Goal: Information Seeking & Learning: Find specific fact

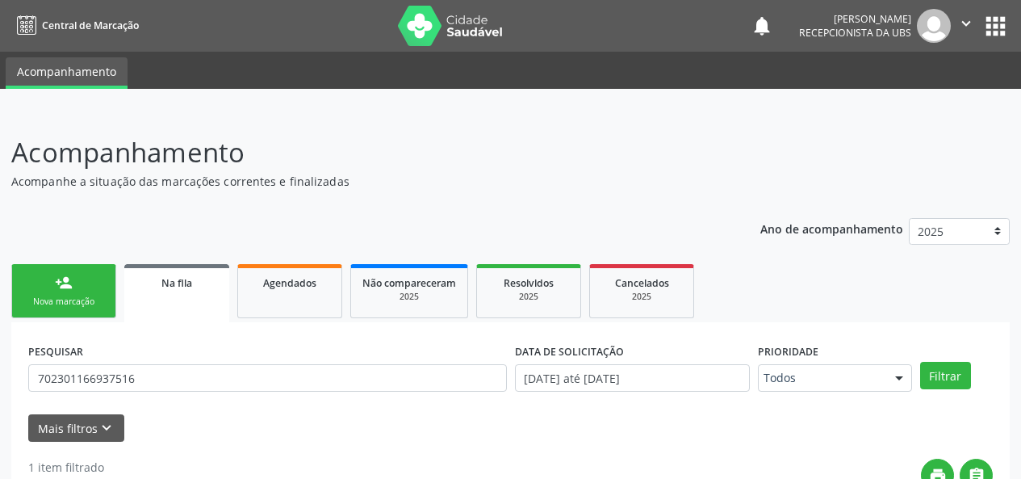
scroll to position [215, 0]
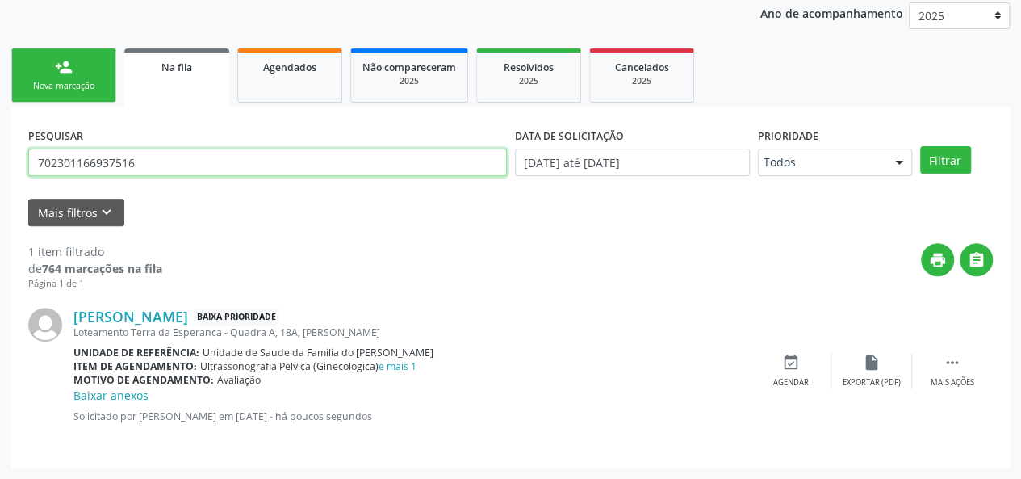
click at [132, 162] on input "702301166937516" at bounding box center [267, 161] width 479 height 27
type input "7"
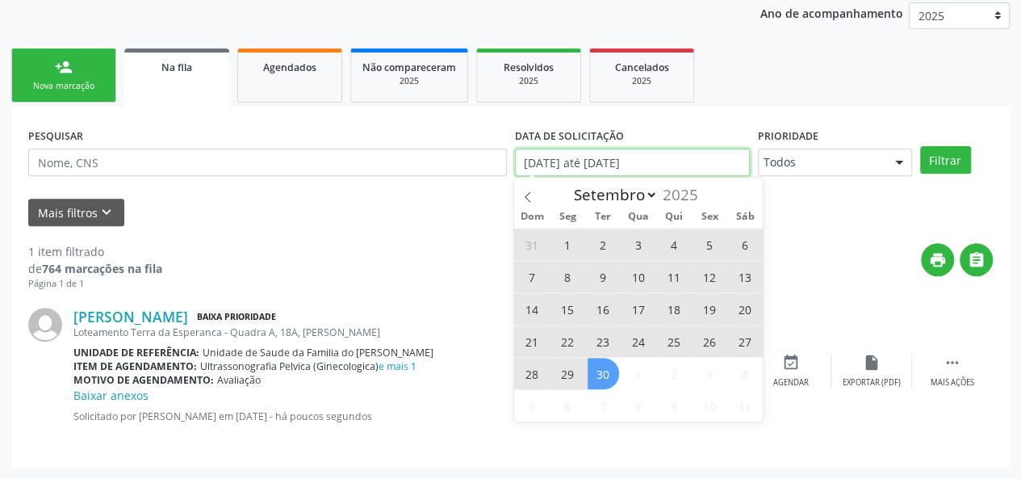
click at [702, 169] on input "[DATE] até [DATE]" at bounding box center [632, 161] width 235 height 27
click at [536, 195] on span at bounding box center [527, 191] width 27 height 27
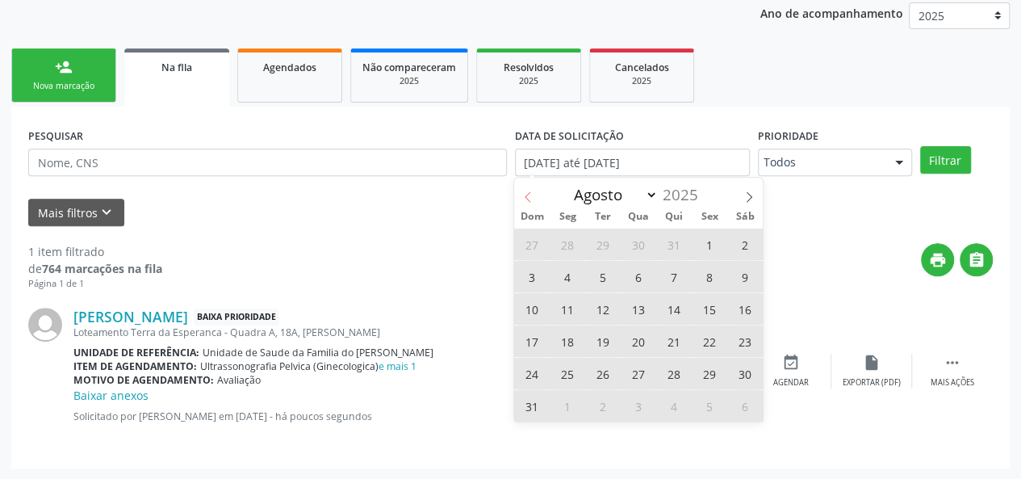
click at [536, 195] on span at bounding box center [527, 191] width 27 height 27
select select "6"
click at [621, 278] on div "29 30 1 2 3 4 5 6 7 8 9 10 11 12 13 14 15 16 17 18 19 20 21 22 23 24 25 26 27 2…" at bounding box center [638, 325] width 249 height 194
click at [632, 274] on span "9" at bounding box center [638, 276] width 31 height 31
type input "[DATE]"
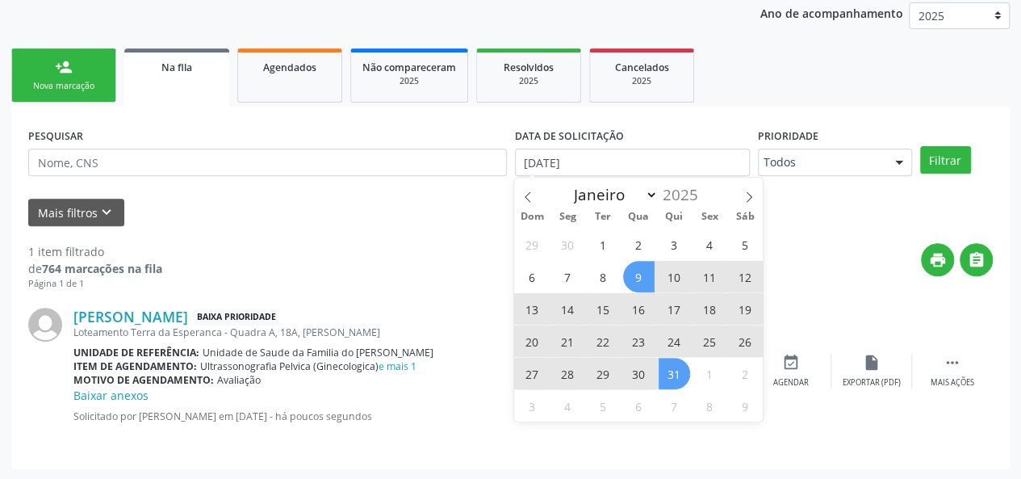
click at [682, 378] on span "31" at bounding box center [674, 373] width 31 height 31
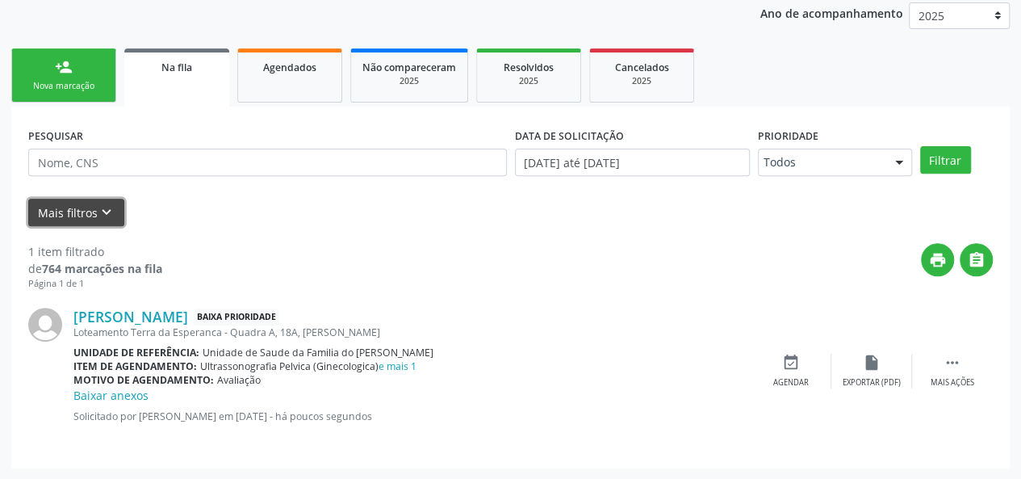
click at [86, 214] on button "Mais filtros keyboard_arrow_down" at bounding box center [76, 213] width 96 height 28
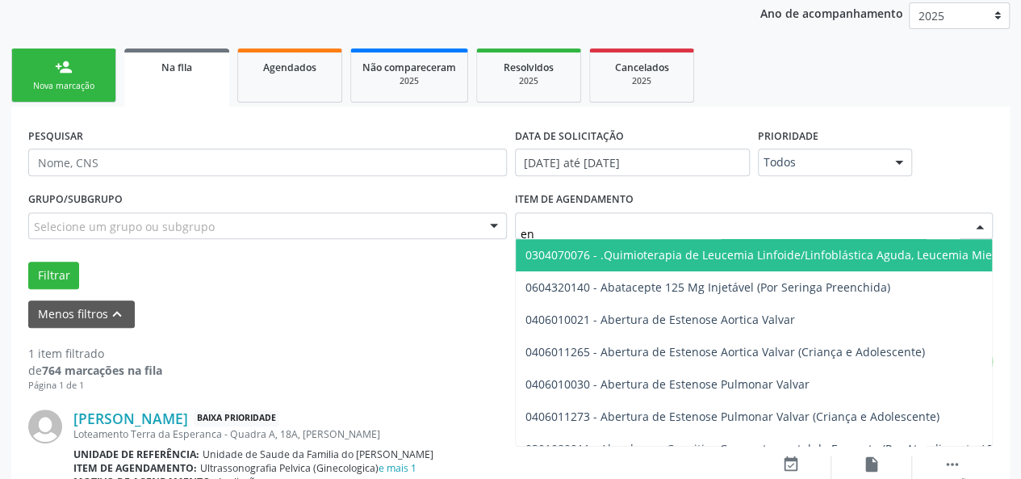
type input "e"
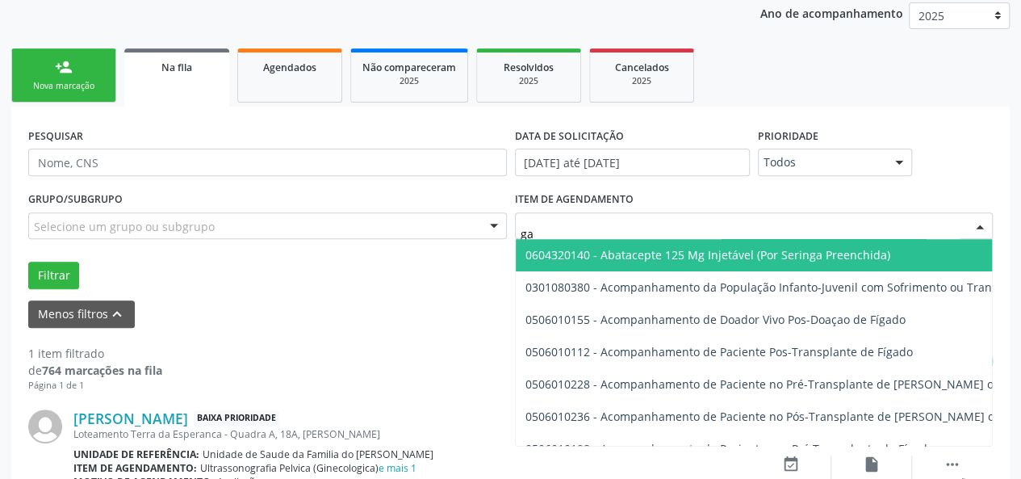
type input "g"
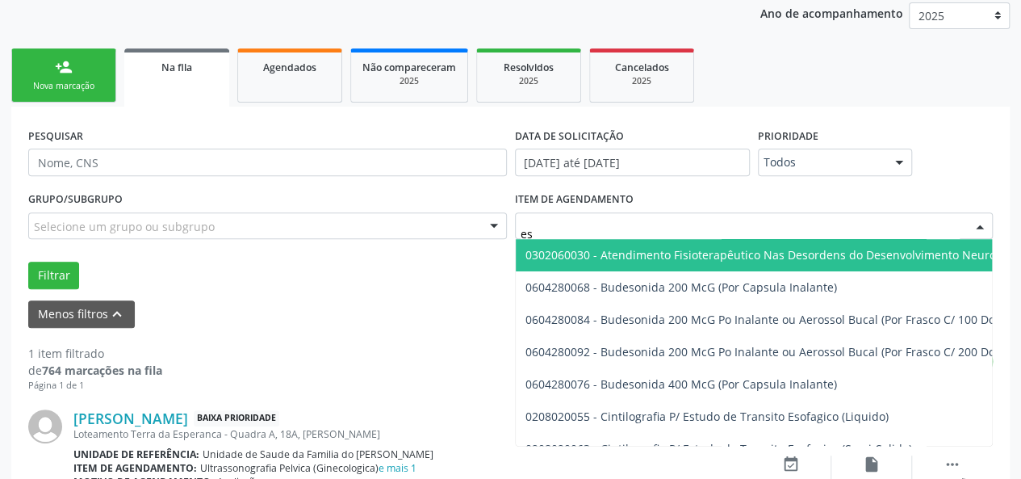
type input "e"
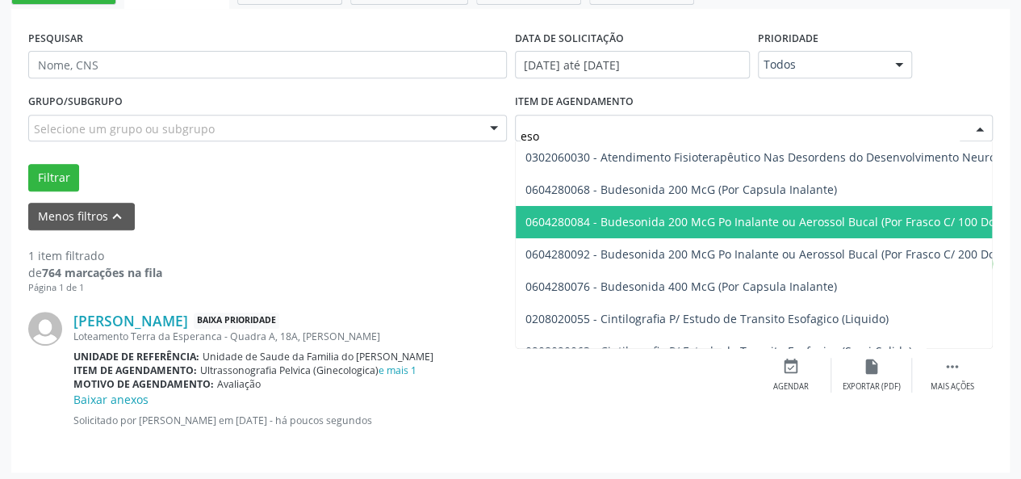
scroll to position [316, 0]
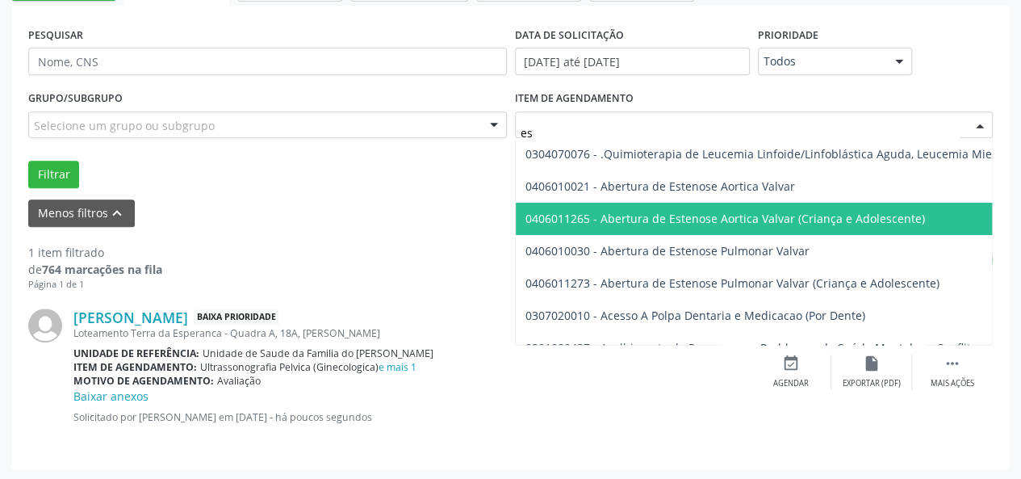
type input "e"
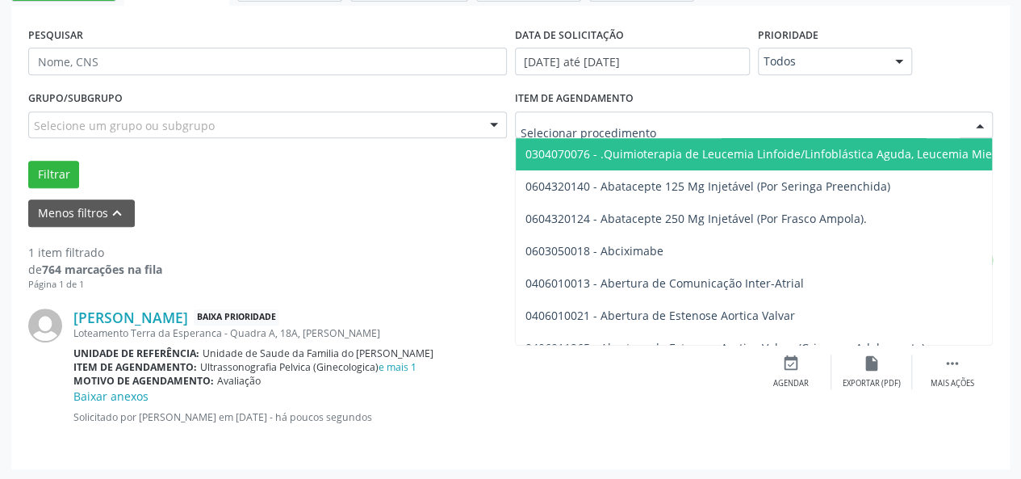
click at [582, 131] on input "text" at bounding box center [741, 133] width 440 height 32
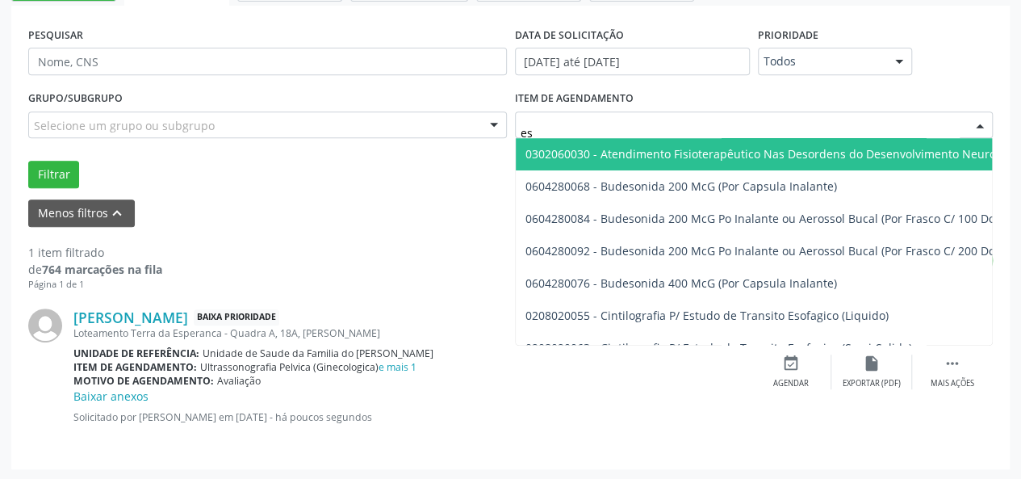
type input "e"
type input "g"
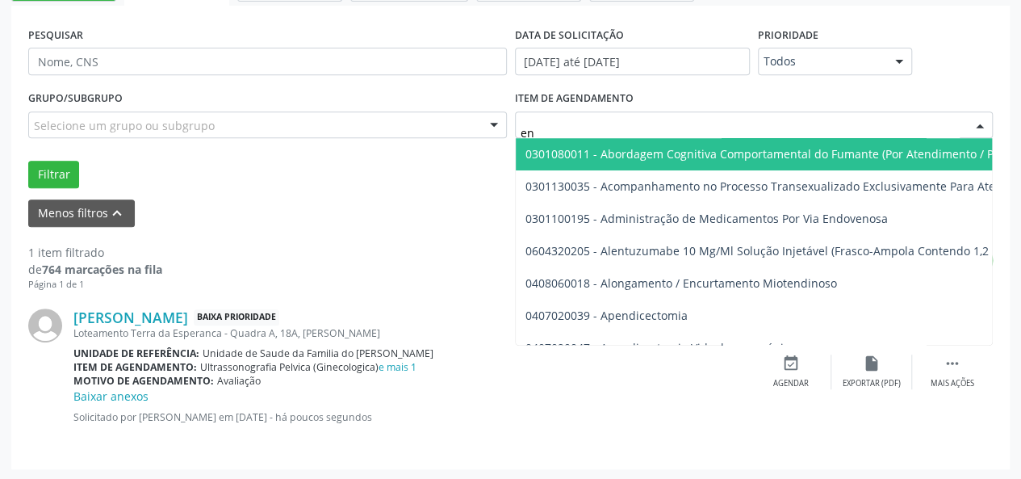
type input "e"
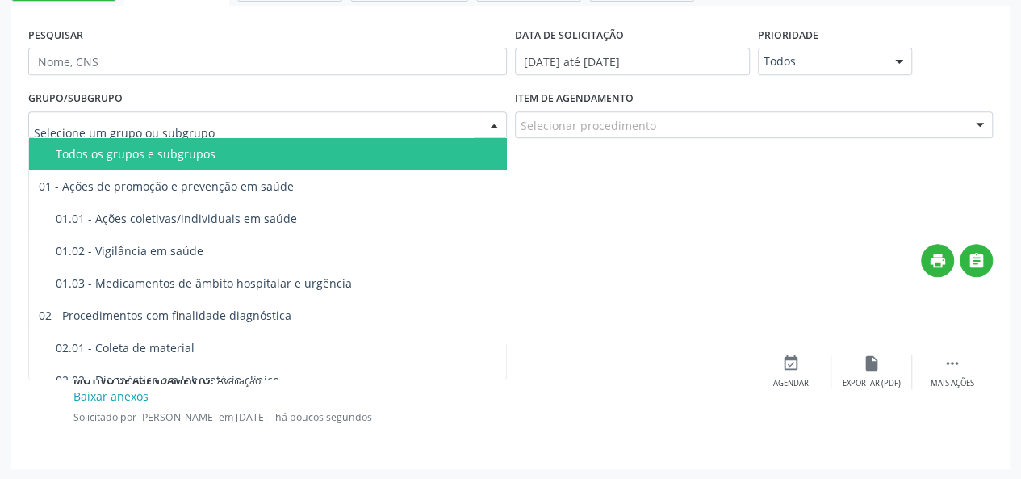
click at [418, 127] on div at bounding box center [267, 124] width 479 height 27
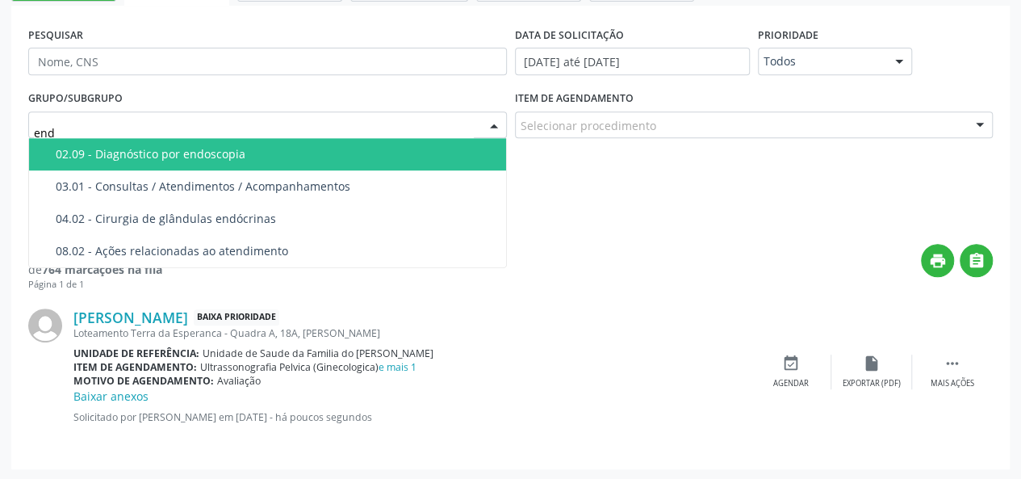
type input "endo"
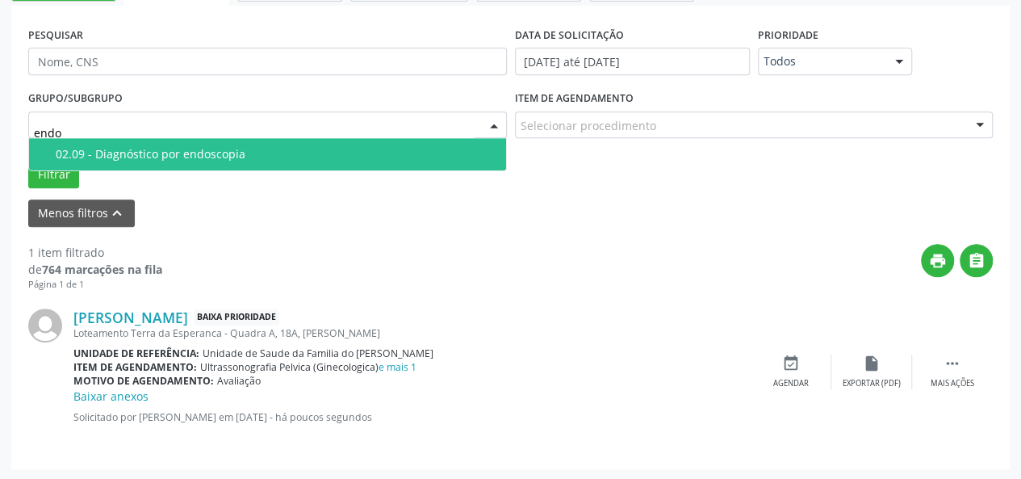
click at [315, 157] on div "02.09 - Diagnóstico por endoscopia" at bounding box center [276, 154] width 441 height 13
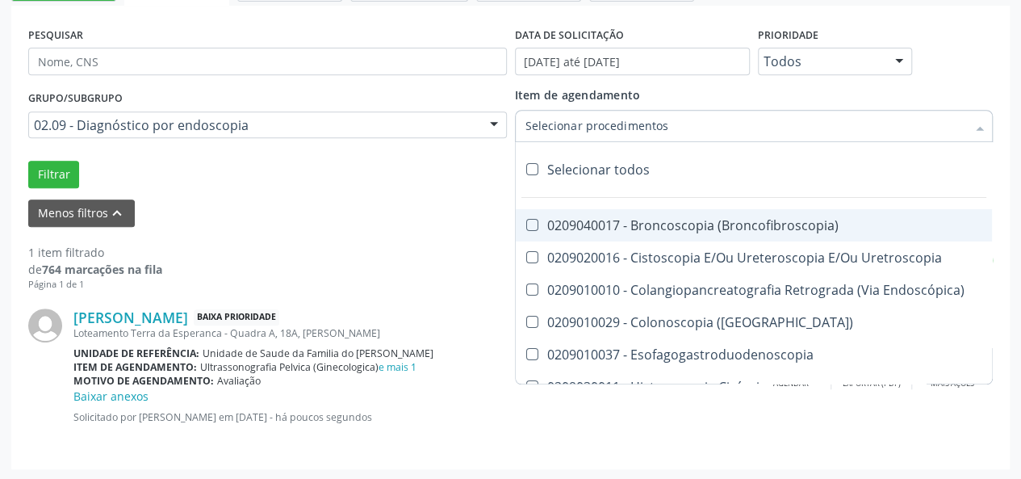
click at [680, 122] on div at bounding box center [754, 126] width 479 height 32
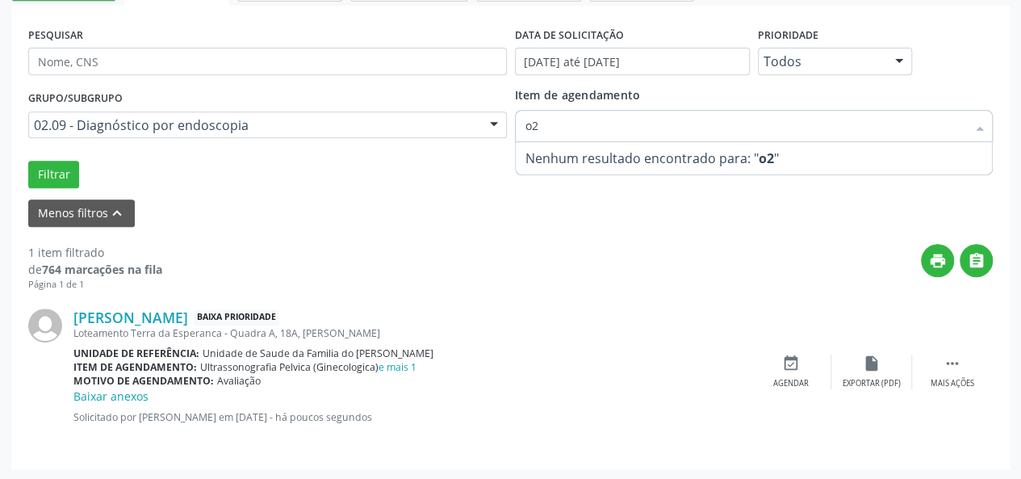
type input "o"
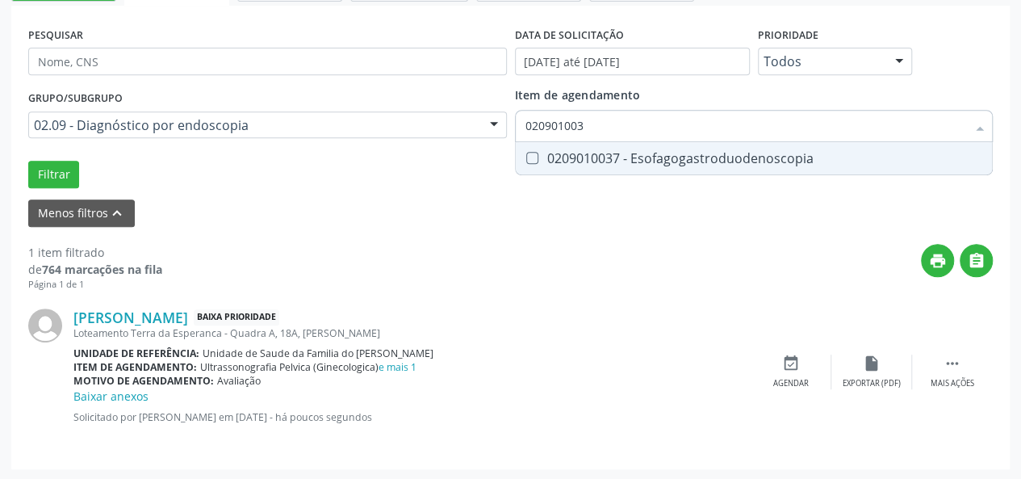
type input "0209010037"
click at [702, 161] on div "0209010037 - Esofagogastroduodenoscopia" at bounding box center [754, 158] width 458 height 13
checkbox Esofagogastroduodenoscopia "true"
click at [31, 175] on button "Filtrar" at bounding box center [53, 174] width 51 height 27
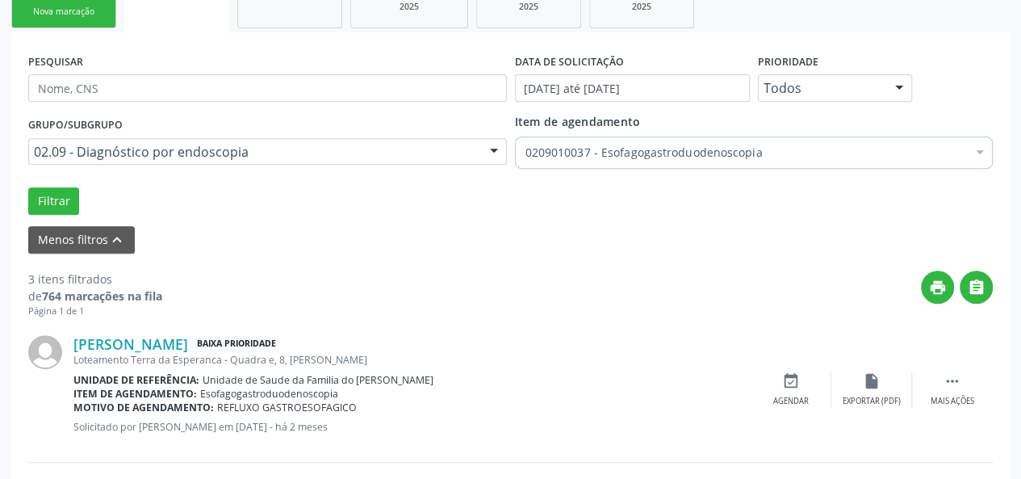
scroll to position [265, 0]
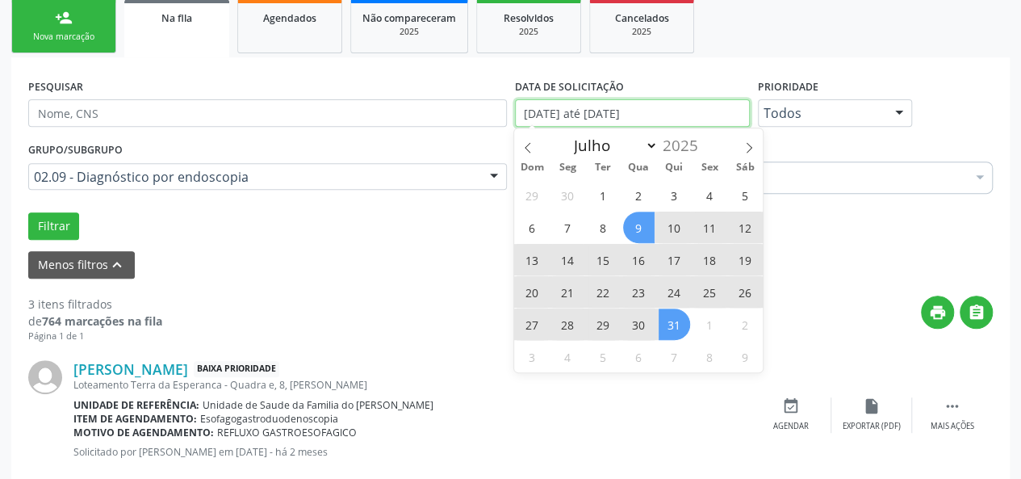
click at [602, 112] on input "[DATE] até [DATE]" at bounding box center [632, 112] width 235 height 27
click at [751, 144] on icon at bounding box center [748, 147] width 11 height 11
select select "7"
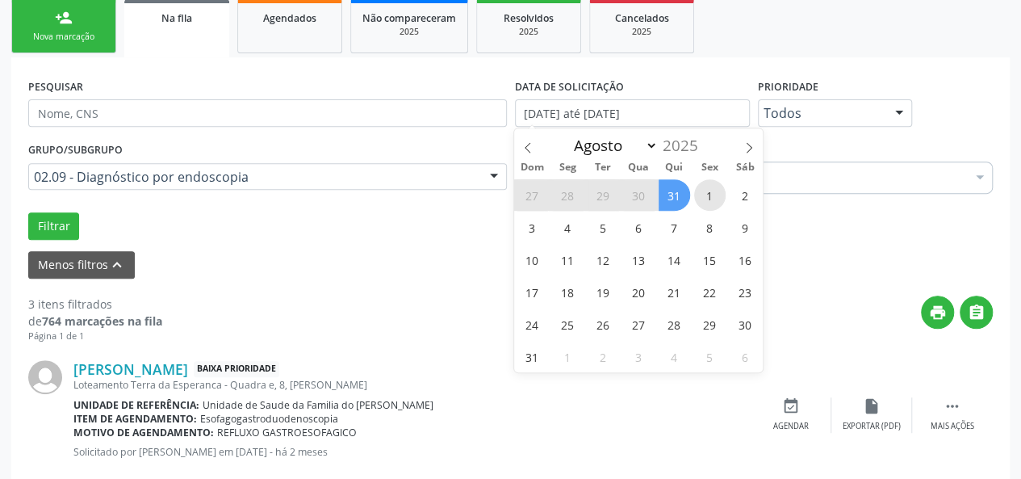
click at [701, 193] on span "1" at bounding box center [709, 194] width 31 height 31
type input "[DATE]"
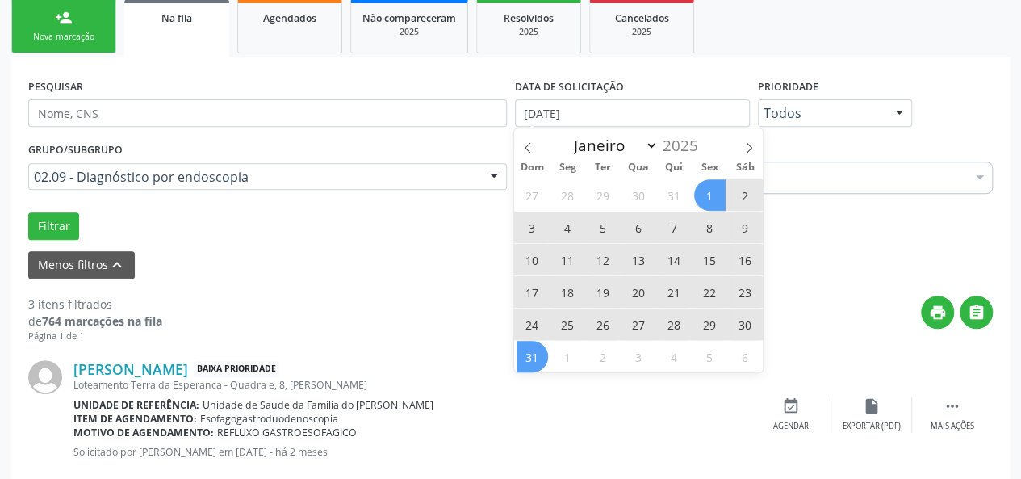
click at [528, 363] on span "31" at bounding box center [531, 356] width 31 height 31
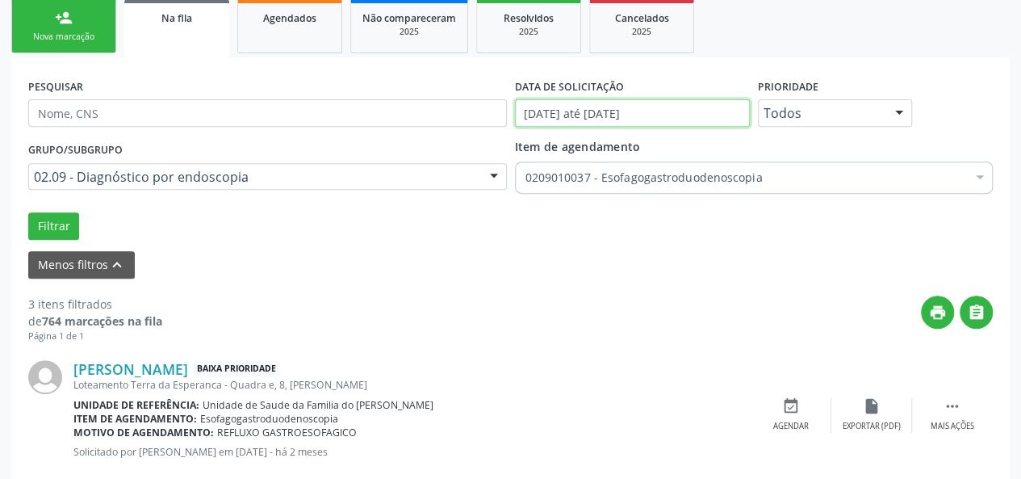
click at [721, 118] on input "[DATE] até [DATE]" at bounding box center [632, 112] width 235 height 27
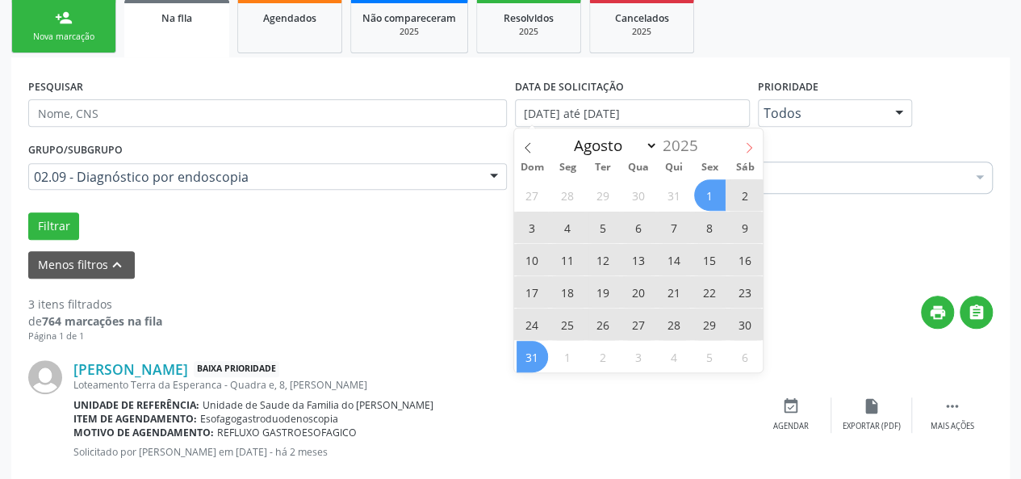
click at [755, 143] on span at bounding box center [748, 141] width 27 height 27
select select "8"
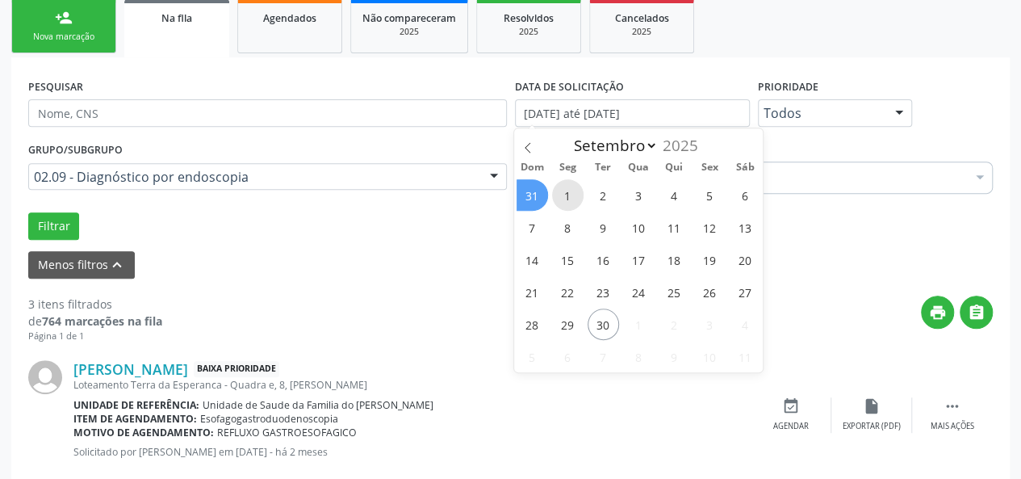
click at [581, 187] on span "1" at bounding box center [567, 194] width 31 height 31
type input "[DATE]"
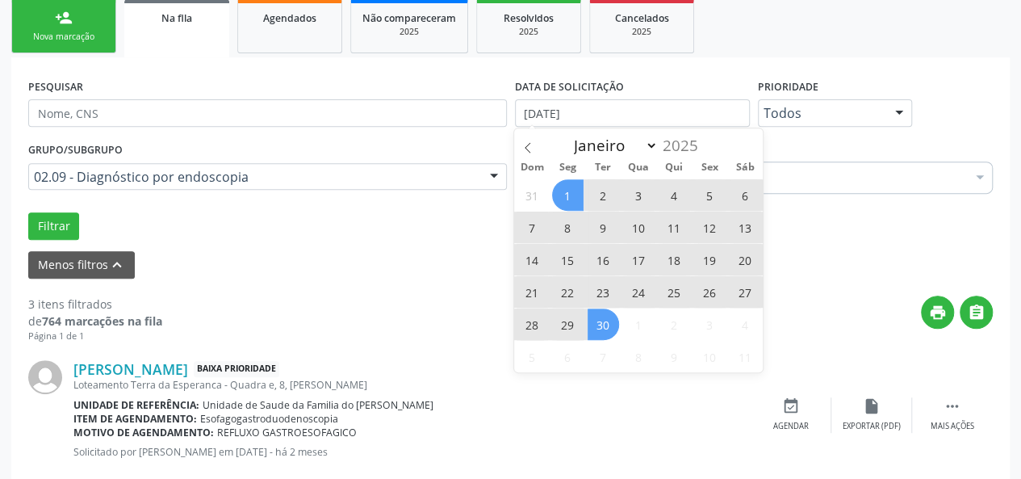
click at [600, 317] on span "30" at bounding box center [602, 323] width 31 height 31
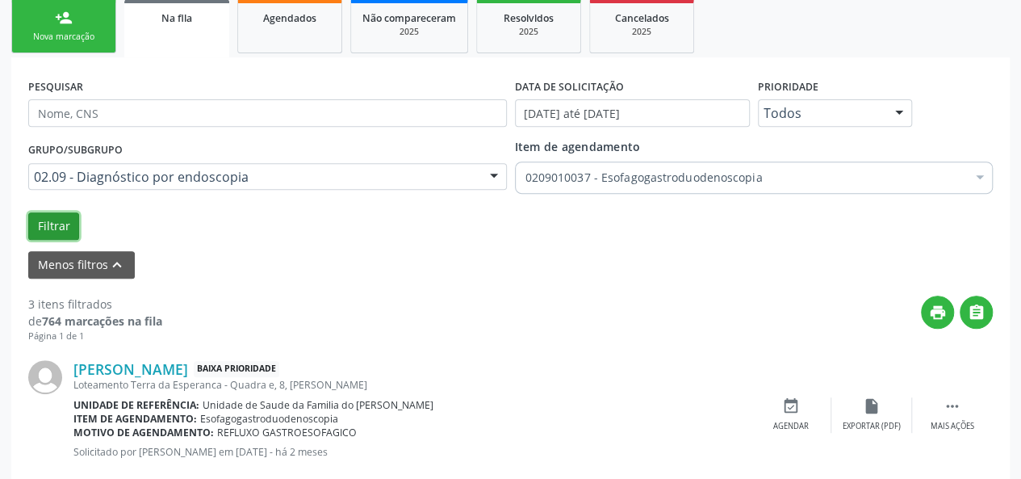
click at [50, 221] on button "Filtrar" at bounding box center [53, 225] width 51 height 27
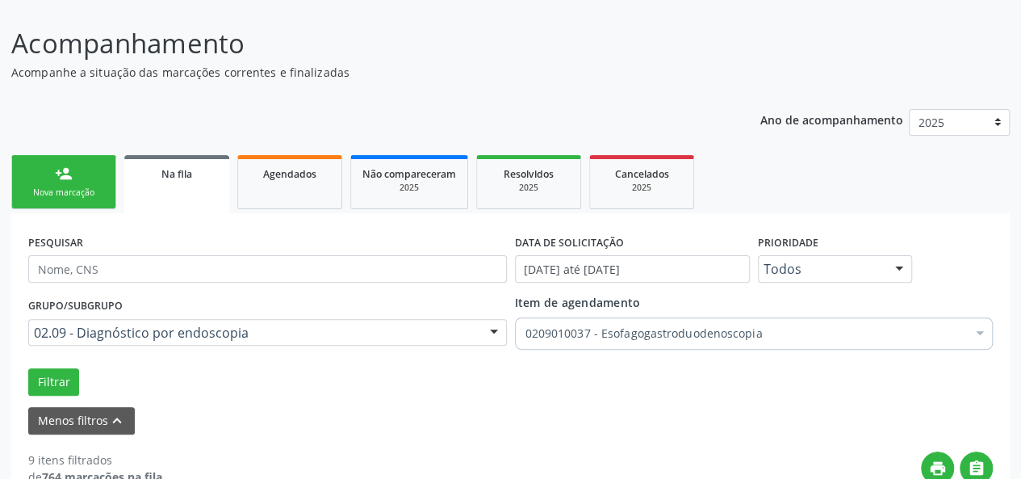
scroll to position [81, 0]
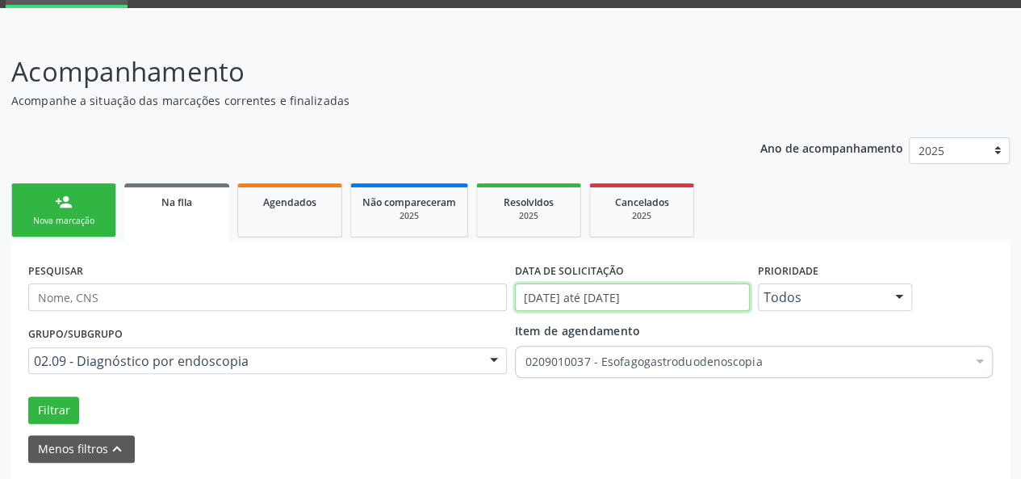
click at [563, 299] on input "[DATE] até [DATE]" at bounding box center [632, 296] width 235 height 27
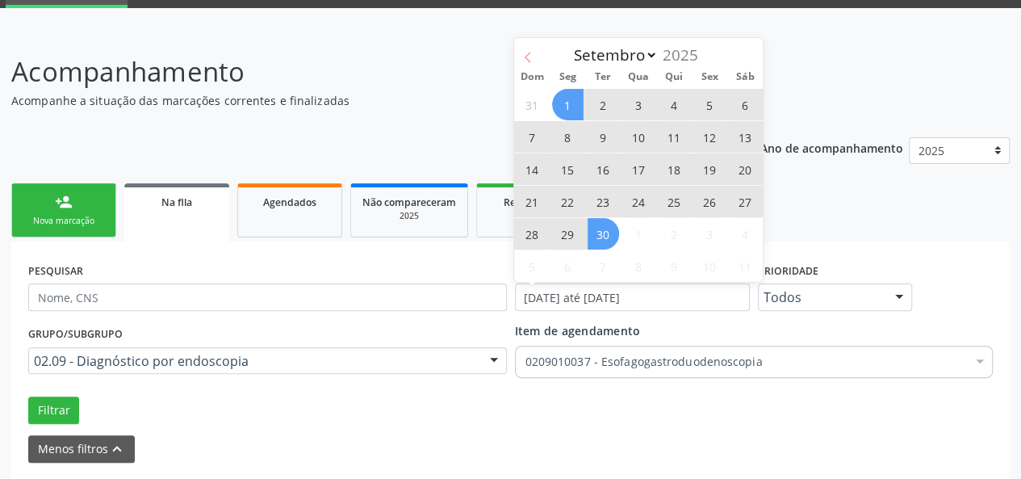
click at [537, 56] on span at bounding box center [527, 51] width 27 height 27
select select "7"
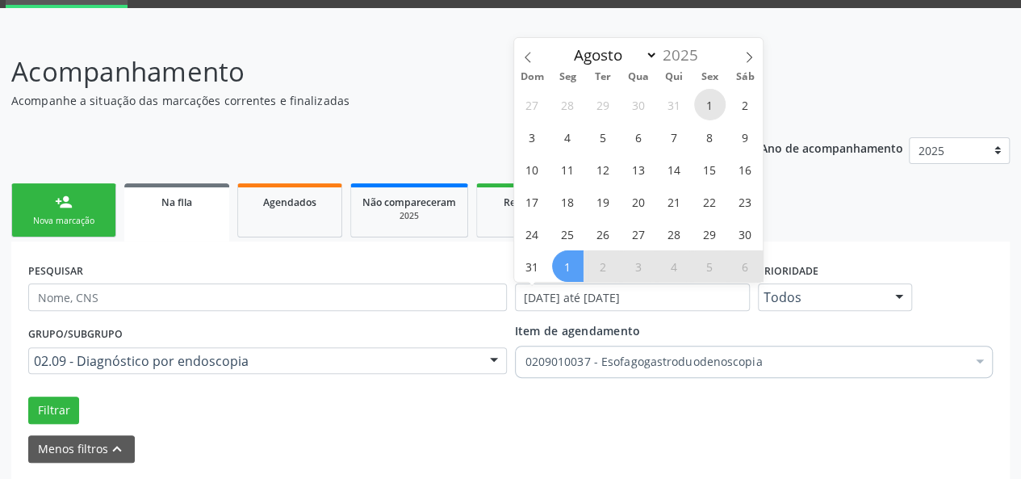
click at [700, 100] on span "1" at bounding box center [709, 104] width 31 height 31
type input "[DATE]"
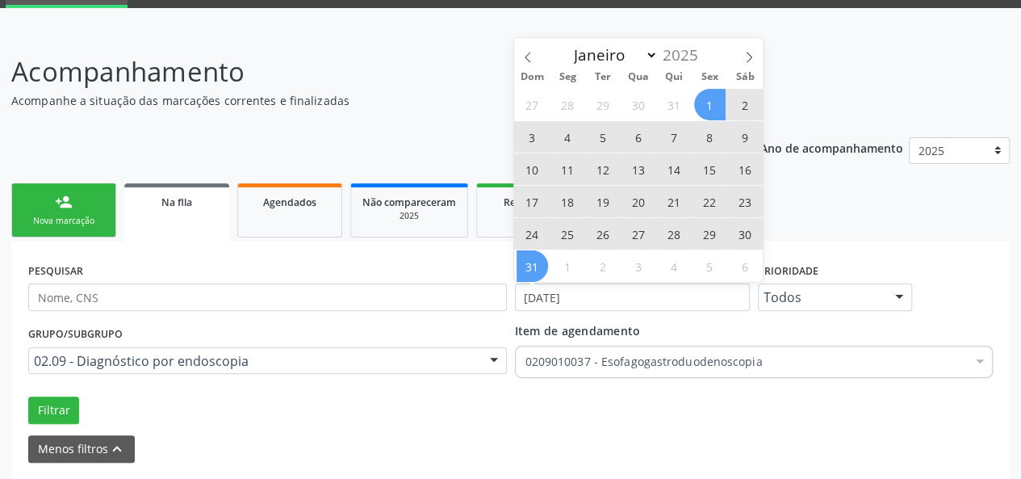
click at [547, 267] on div "27 28 29 30 31 1 2 3 4 5 6 7 8 9 10 11 12 13 14 15 16 17 18 19 20 21 22 23 24 2…" at bounding box center [638, 185] width 249 height 194
click at [541, 270] on span "31" at bounding box center [531, 265] width 31 height 31
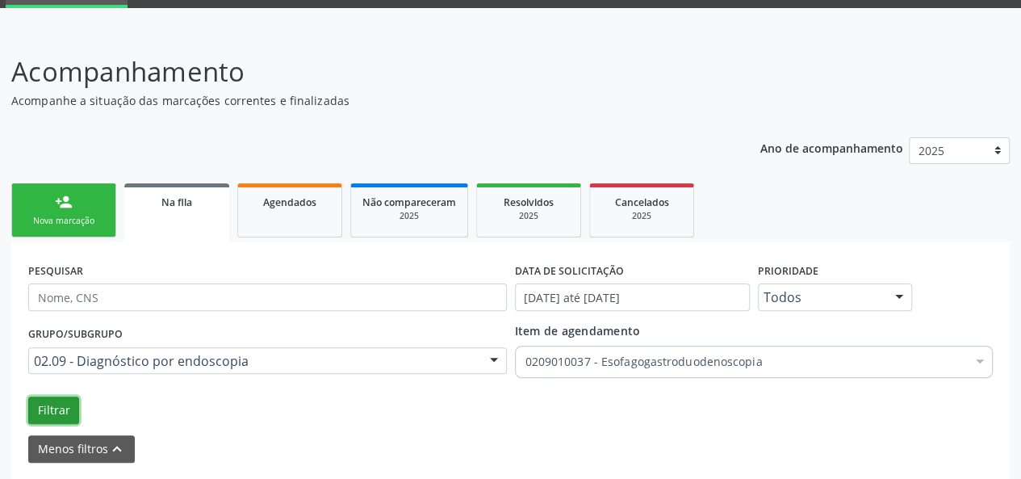
click at [45, 408] on button "Filtrar" at bounding box center [53, 409] width 51 height 27
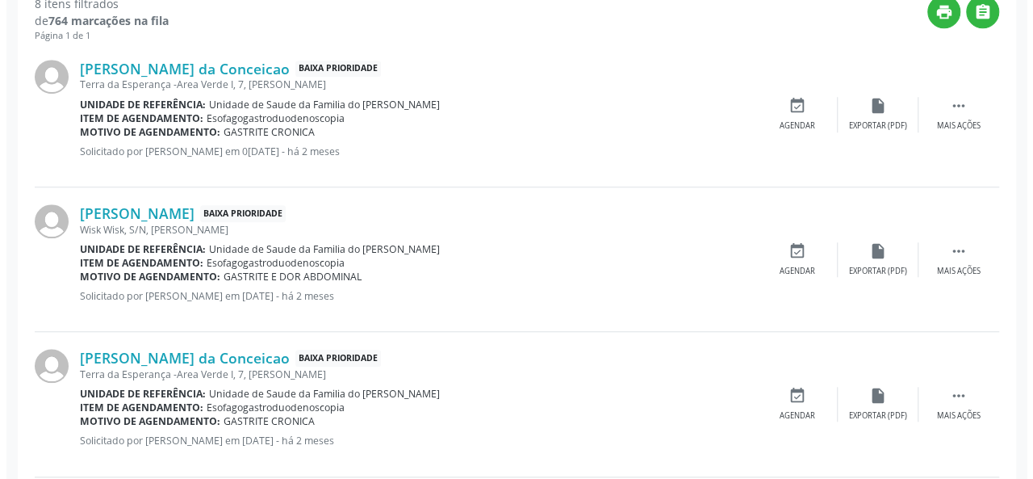
scroll to position [646, 0]
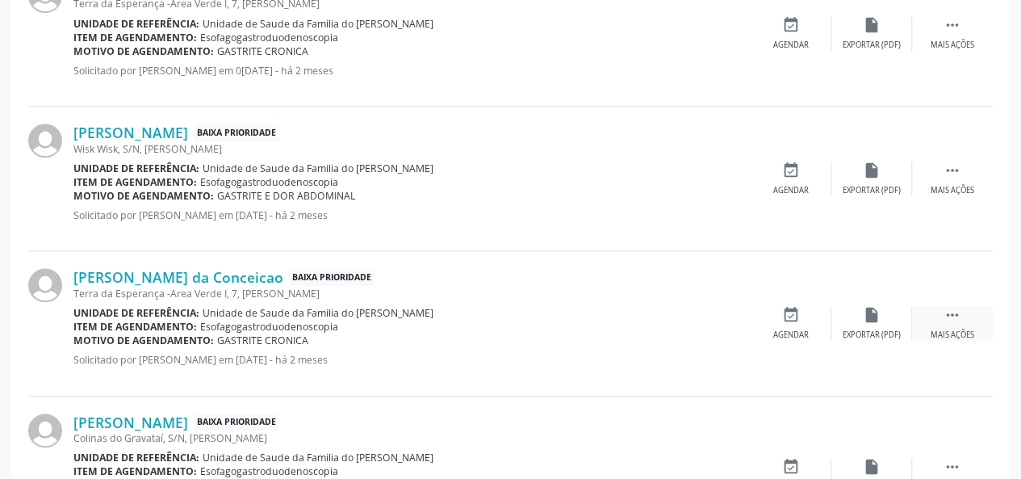
click at [963, 330] on div "Mais ações" at bounding box center [952, 334] width 44 height 11
click at [793, 330] on div "Cancelar" at bounding box center [790, 334] width 38 height 11
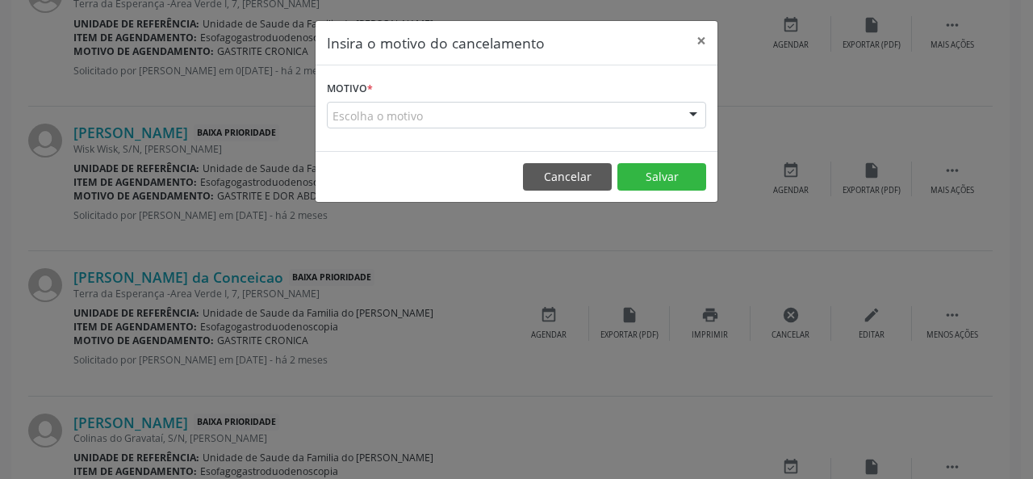
click at [466, 112] on div "Escolha o motivo" at bounding box center [516, 115] width 379 height 27
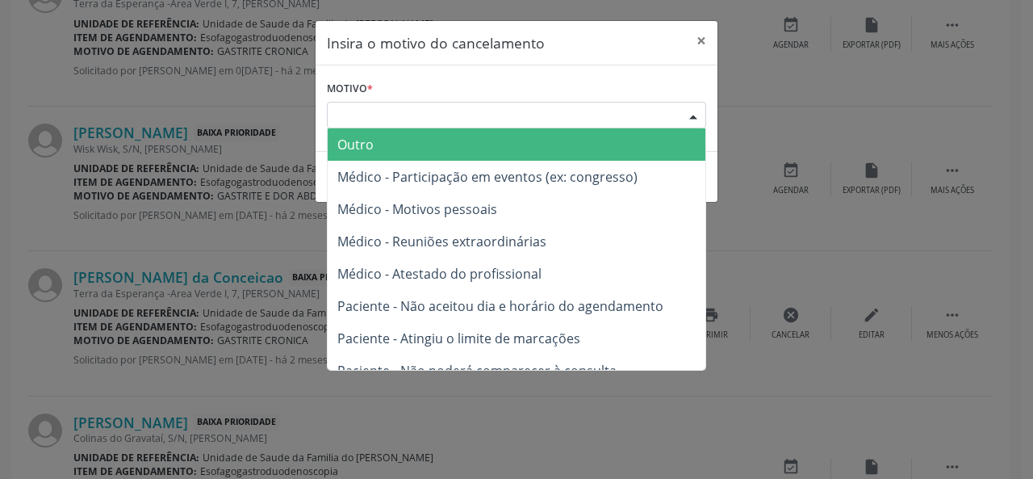
click at [445, 143] on span "Outro" at bounding box center [517, 144] width 378 height 32
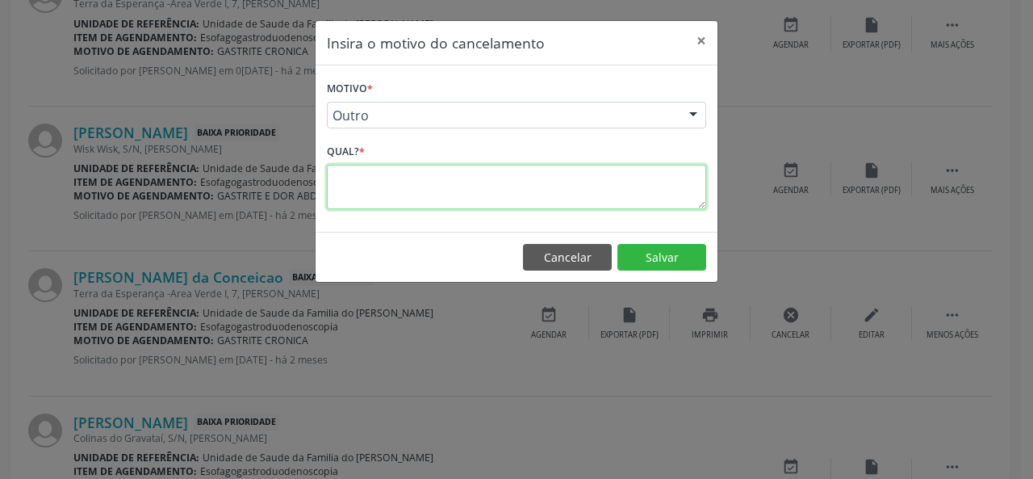
click at [401, 190] on textarea at bounding box center [516, 187] width 379 height 44
type textarea "erro"
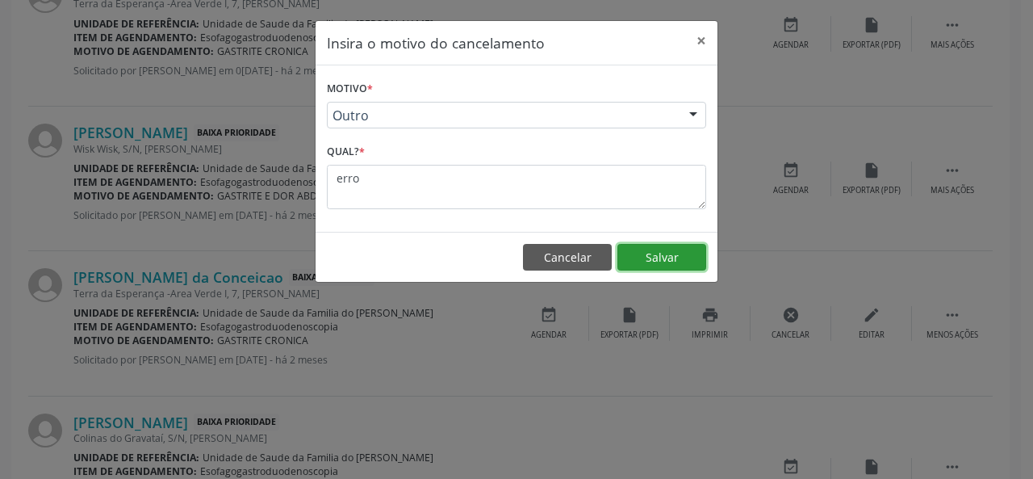
click at [640, 250] on button "Salvar" at bounding box center [661, 257] width 89 height 27
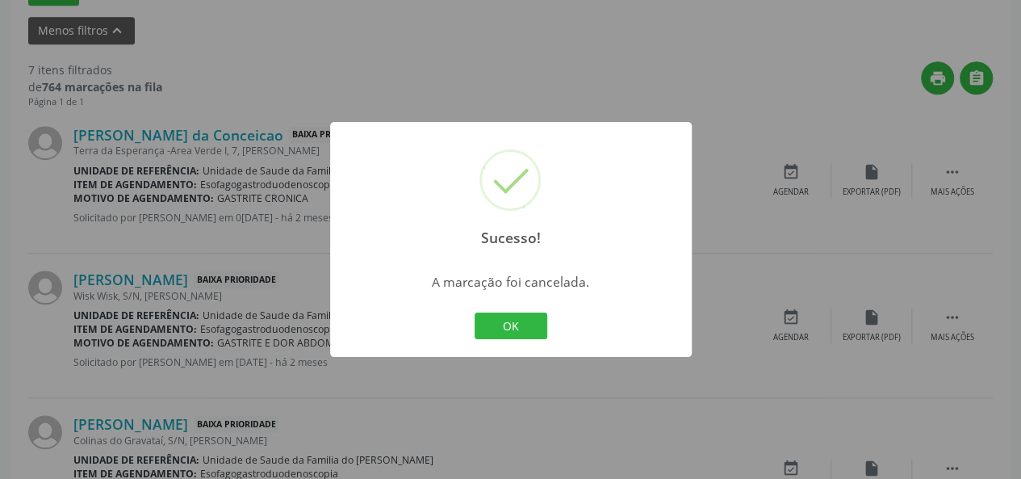
scroll to position [484, 0]
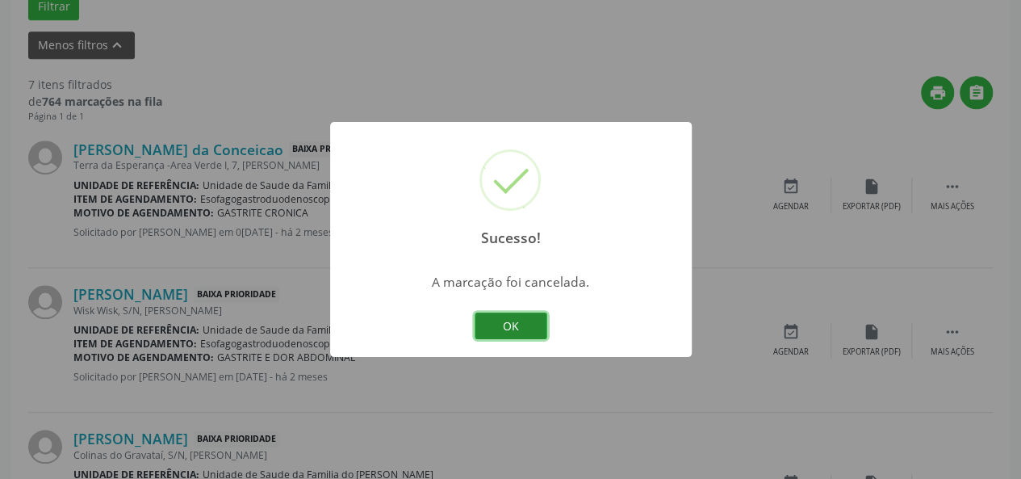
click at [518, 318] on button "OK" at bounding box center [511, 325] width 73 height 27
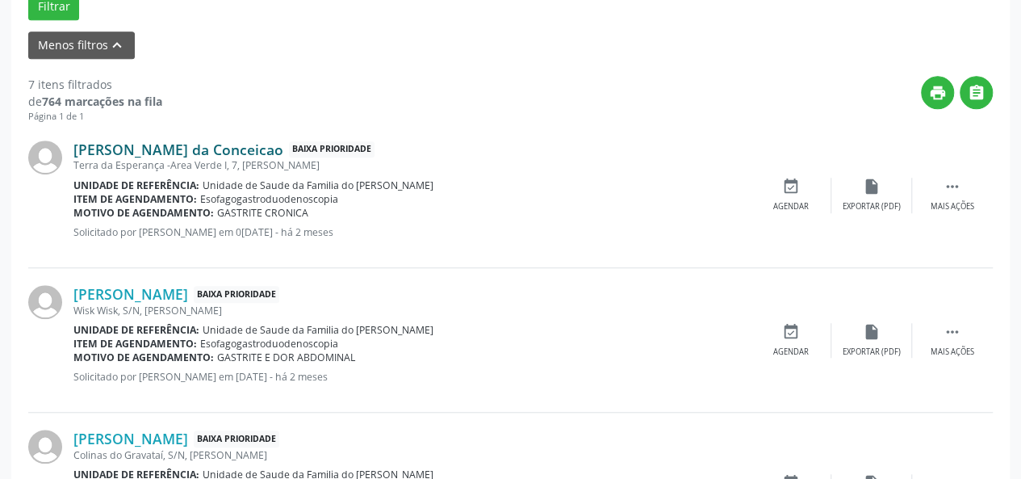
click at [215, 148] on link "[PERSON_NAME] da Conceicao" at bounding box center [178, 149] width 210 height 18
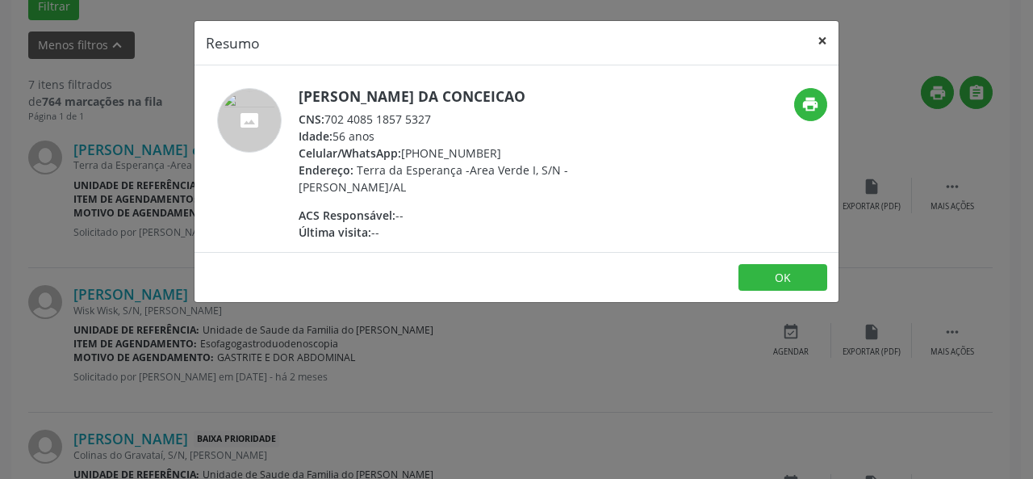
click at [819, 40] on button "×" at bounding box center [822, 41] width 32 height 40
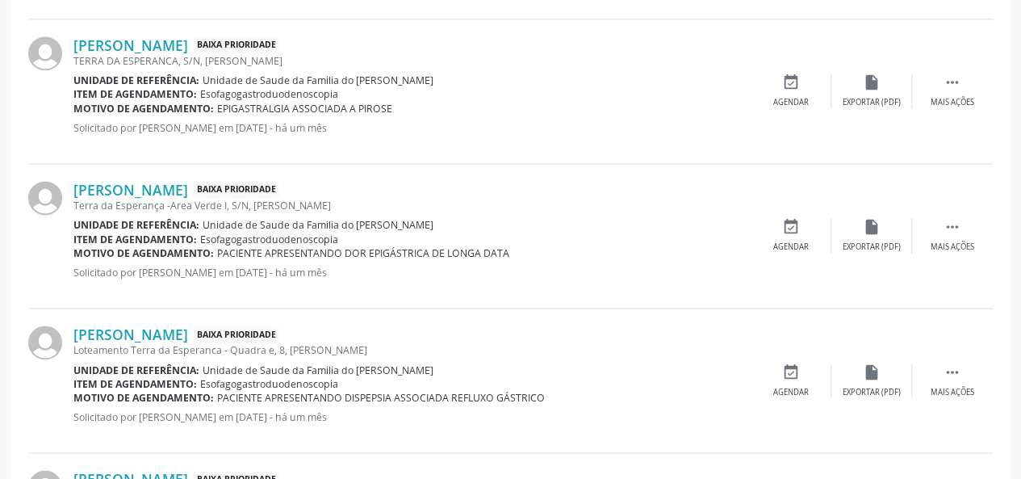
scroll to position [1049, 0]
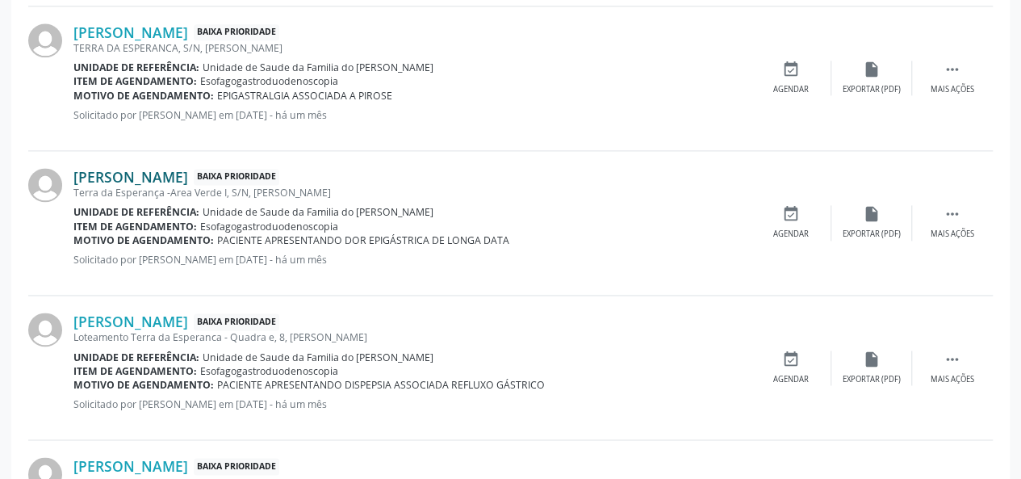
click at [175, 174] on link "[PERSON_NAME]" at bounding box center [130, 177] width 115 height 18
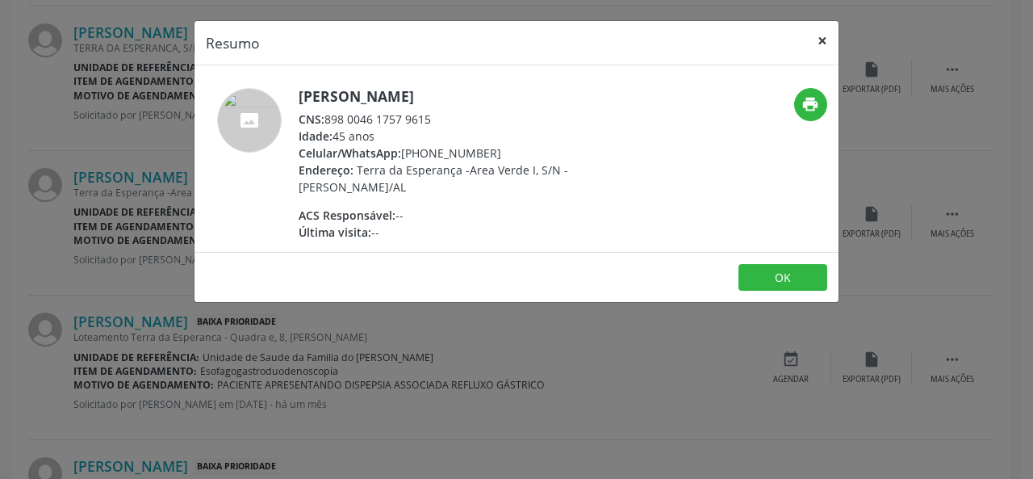
click at [821, 41] on button "×" at bounding box center [822, 41] width 32 height 40
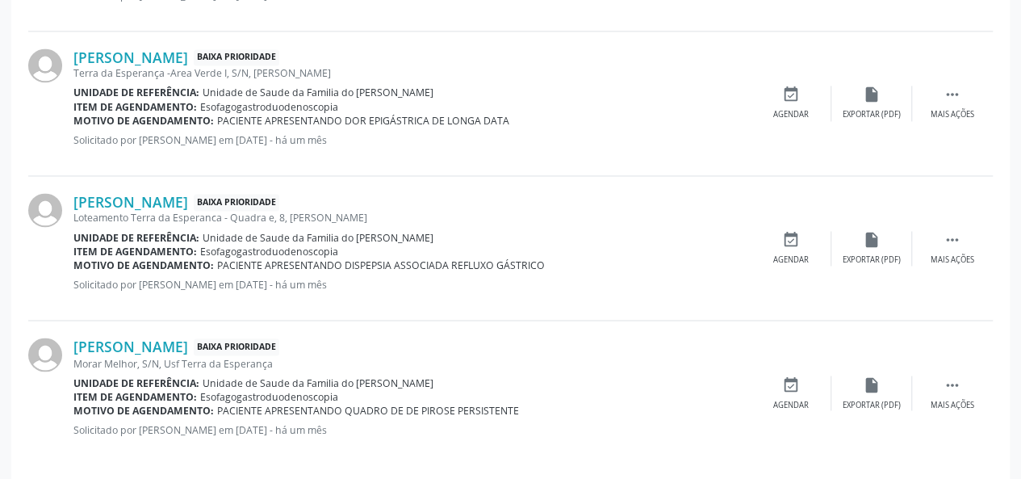
scroll to position [1179, 0]
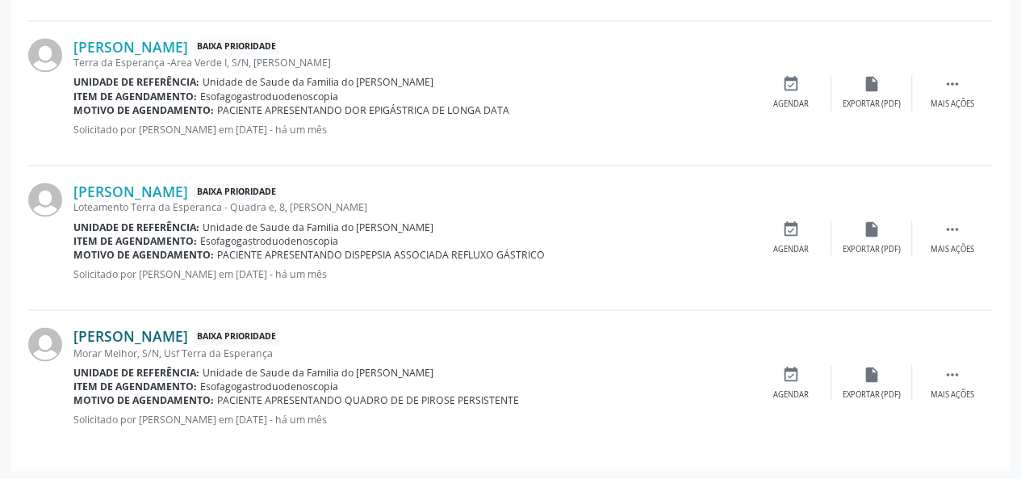
click at [171, 333] on link "[PERSON_NAME]" at bounding box center [130, 336] width 115 height 18
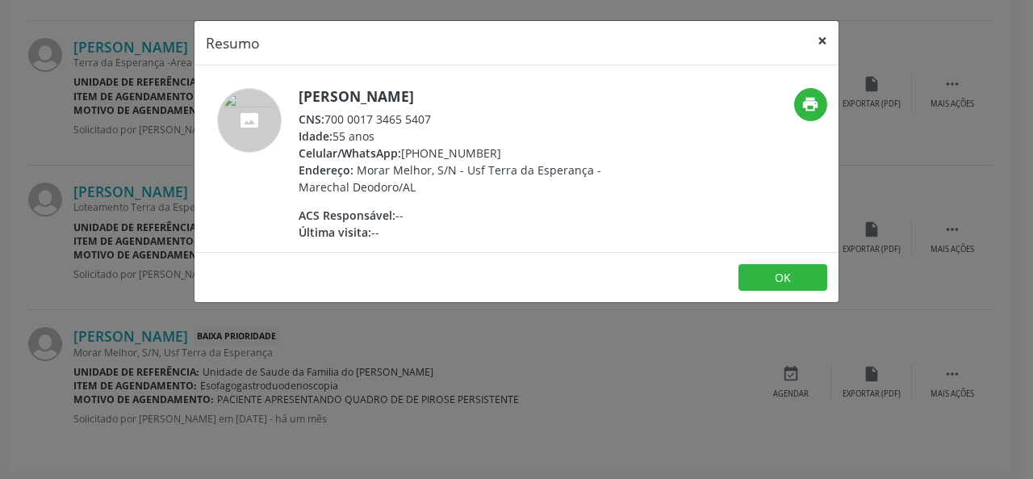
click at [827, 36] on button "×" at bounding box center [822, 41] width 32 height 40
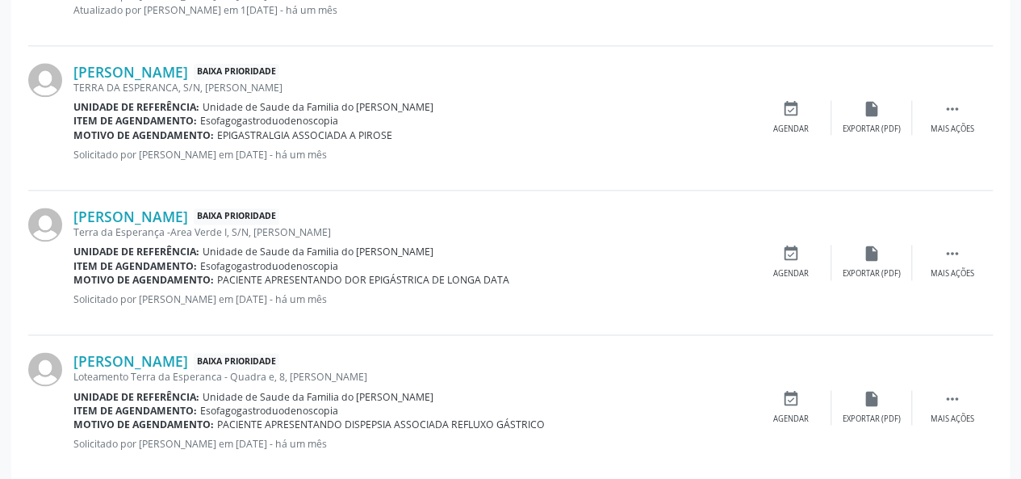
scroll to position [937, 0]
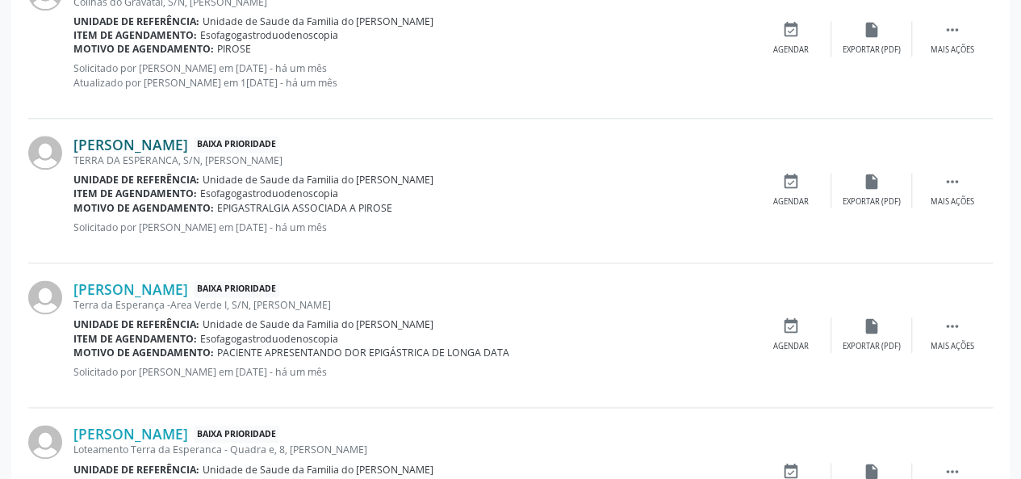
click at [188, 143] on link "[PERSON_NAME]" at bounding box center [130, 145] width 115 height 18
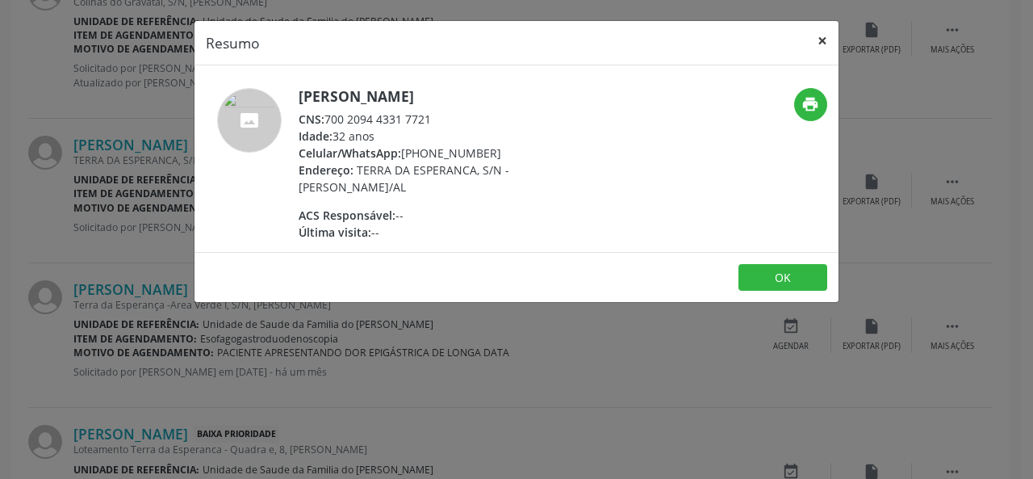
click at [825, 37] on button "×" at bounding box center [822, 41] width 32 height 40
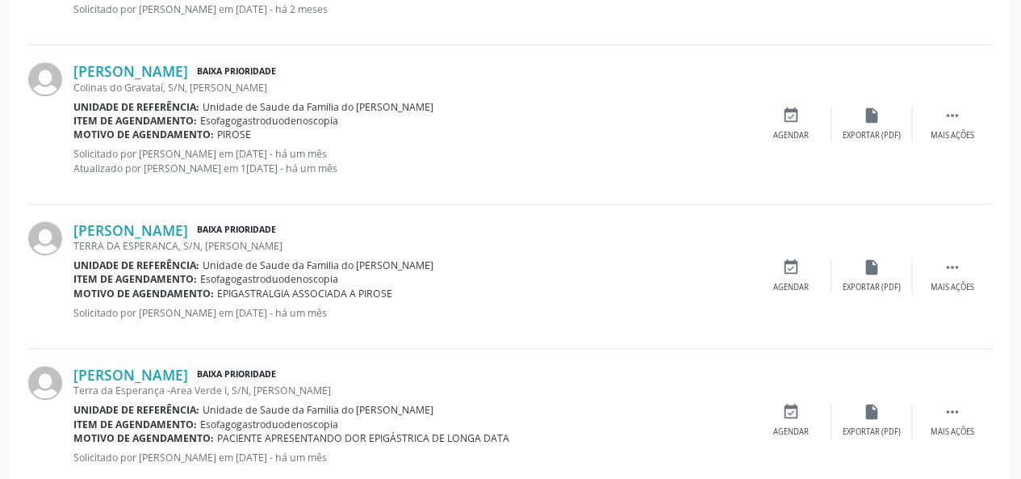
scroll to position [776, 0]
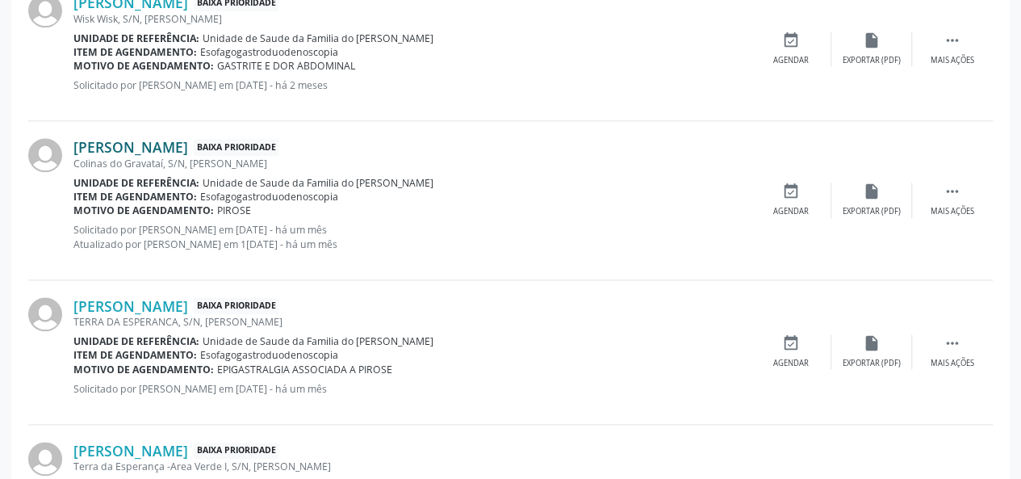
click at [137, 144] on link "[PERSON_NAME]" at bounding box center [130, 147] width 115 height 18
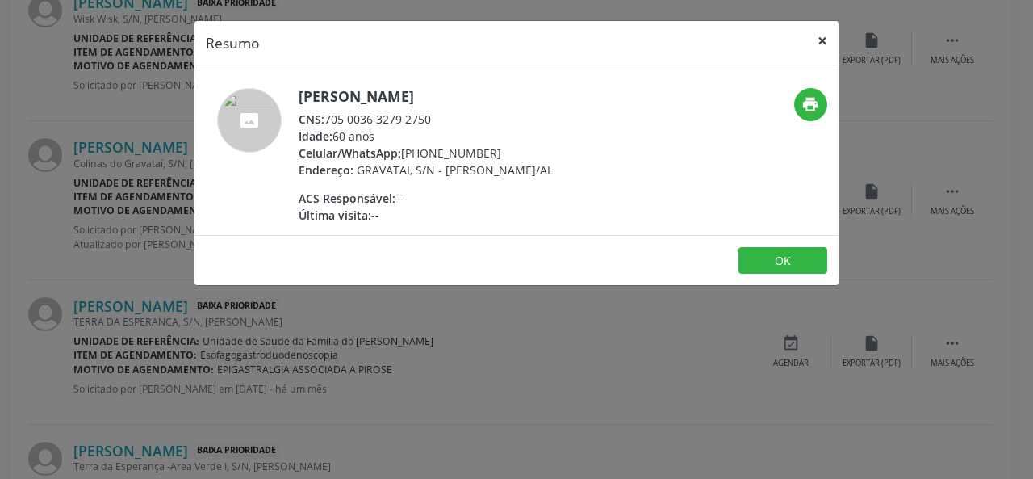
click at [829, 36] on button "×" at bounding box center [822, 41] width 32 height 40
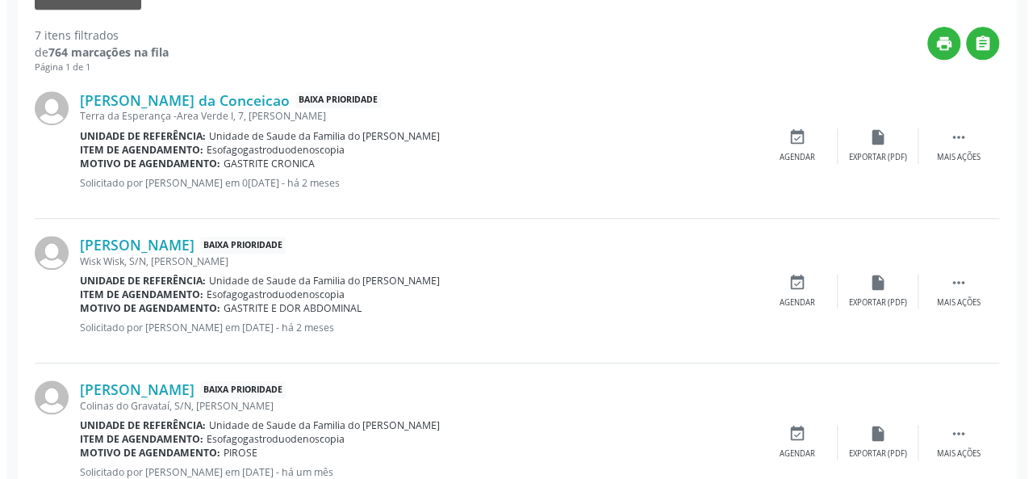
scroll to position [695, 0]
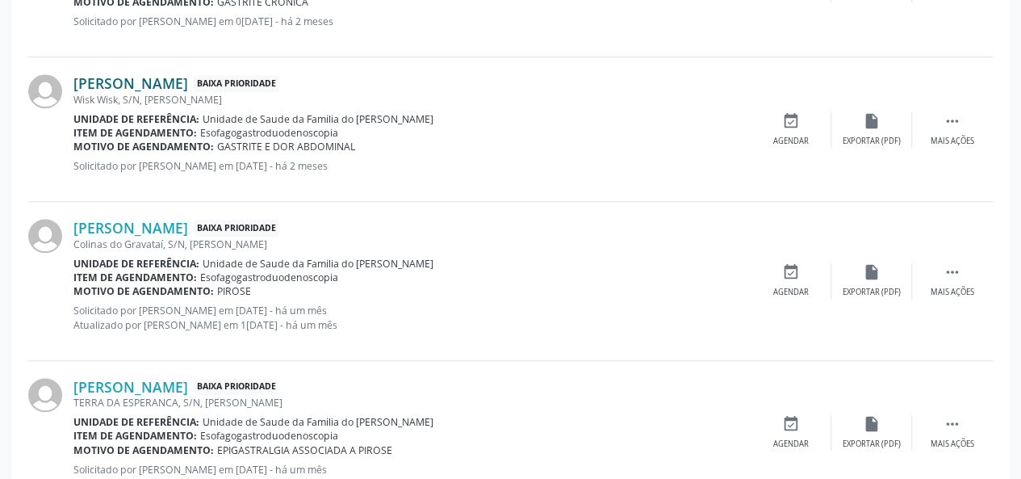
click at [168, 85] on link "[PERSON_NAME]" at bounding box center [130, 83] width 115 height 18
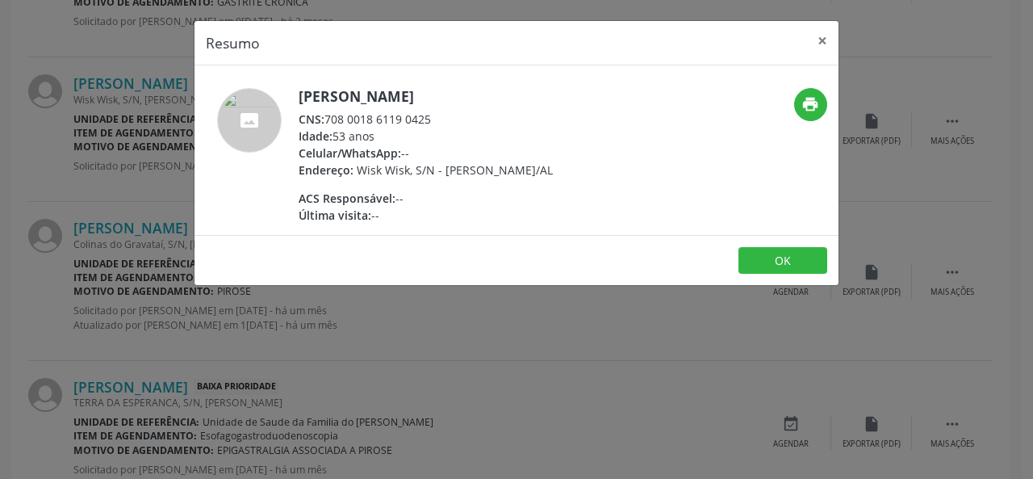
drag, startPoint x: 449, startPoint y: 117, endPoint x: 324, endPoint y: 117, distance: 125.1
click at [324, 117] on div "CNS: 708 0018 6119 0425" at bounding box center [426, 119] width 254 height 17
copy div "708 0018 6119 0425"
click at [820, 40] on button "×" at bounding box center [822, 41] width 32 height 40
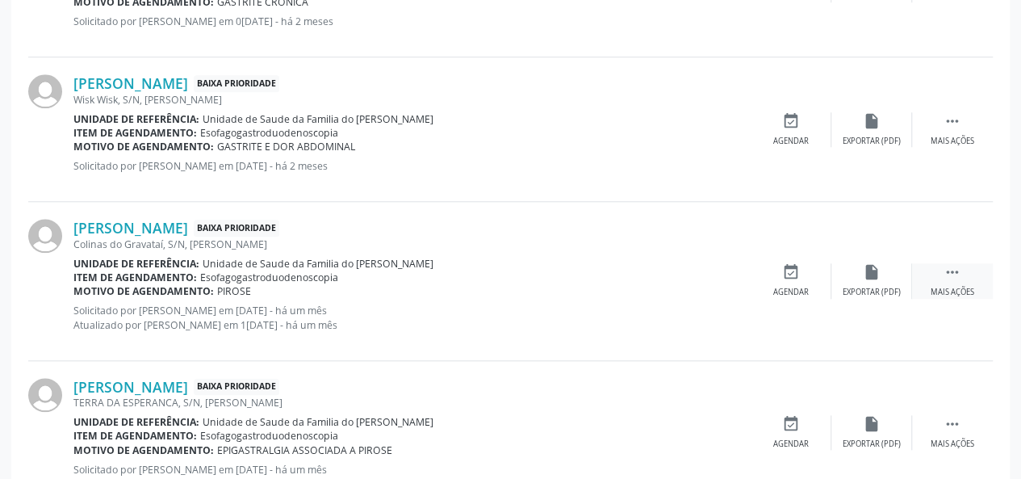
click at [953, 282] on div " Mais ações" at bounding box center [952, 280] width 81 height 35
click at [794, 282] on div "cancel Cancelar" at bounding box center [791, 280] width 81 height 35
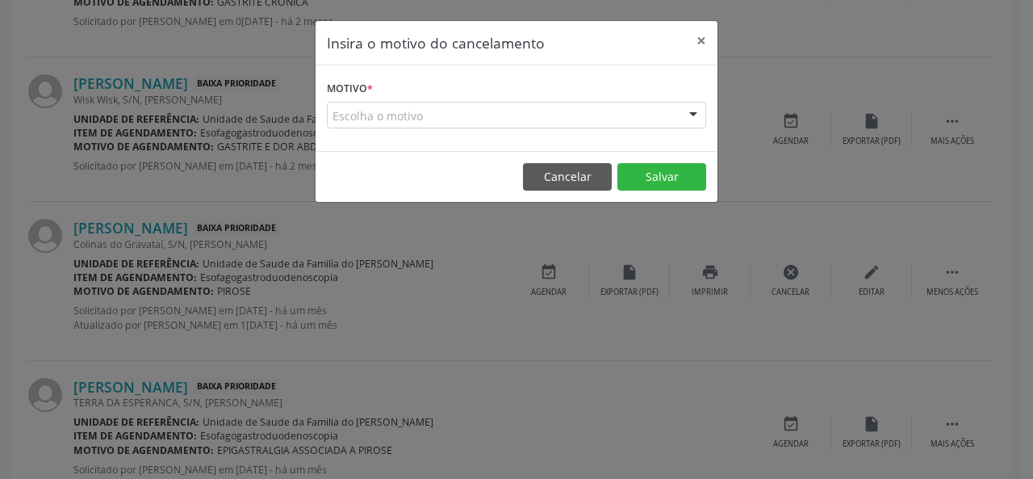
click at [530, 116] on div "Escolha o motivo" at bounding box center [516, 115] width 379 height 27
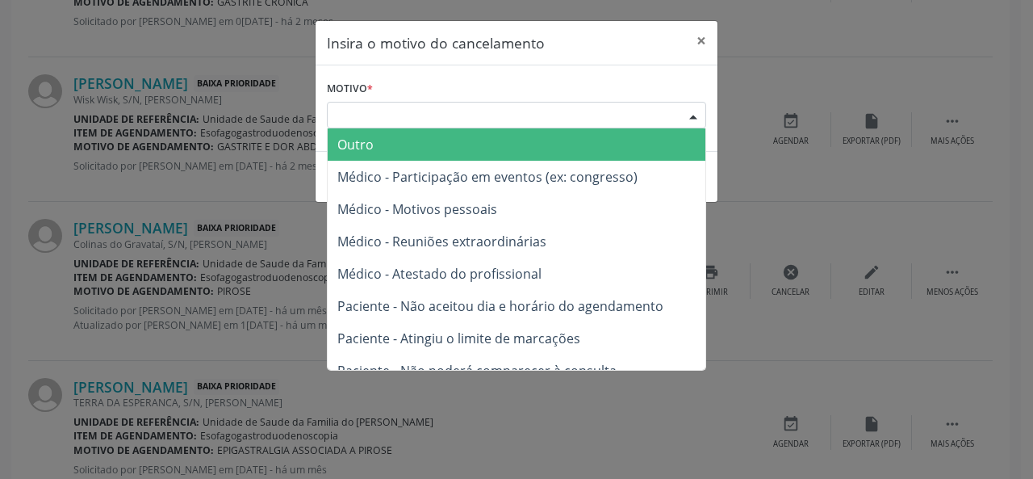
click at [429, 145] on span "Outro" at bounding box center [517, 144] width 378 height 32
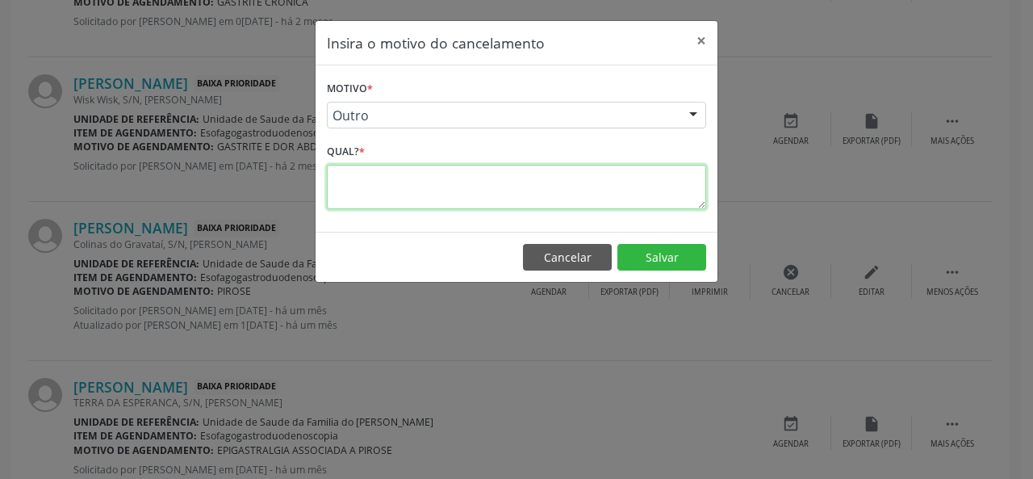
click at [370, 191] on textarea at bounding box center [516, 187] width 379 height 44
type textarea "ok"
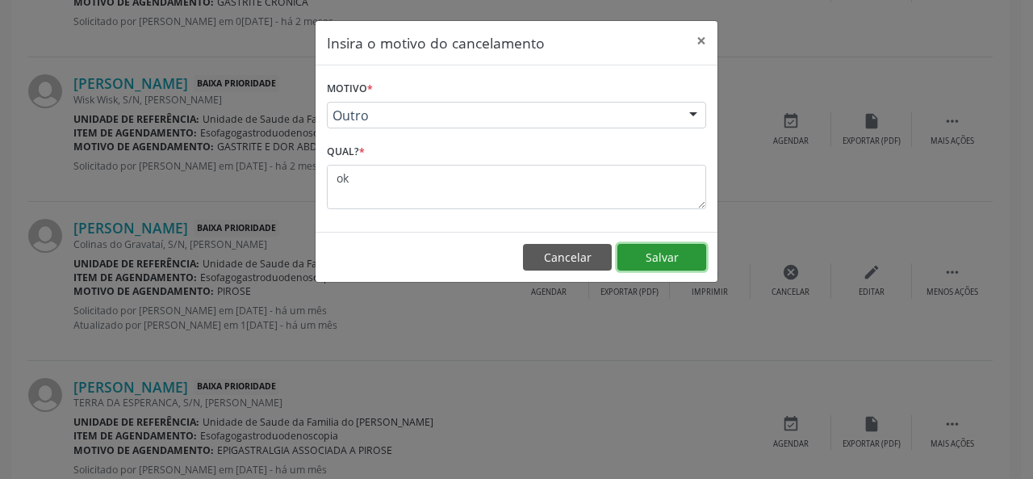
click at [645, 261] on button "Salvar" at bounding box center [661, 257] width 89 height 27
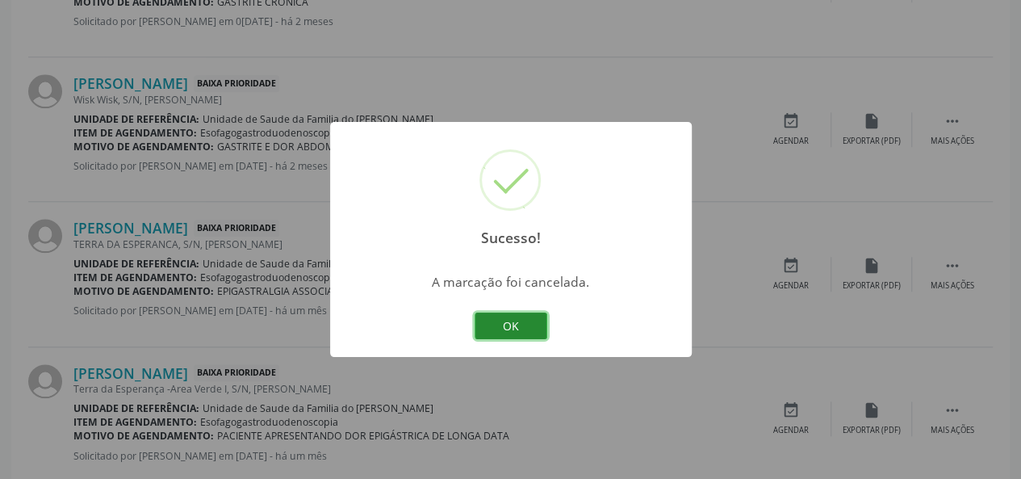
click at [533, 324] on button "OK" at bounding box center [511, 325] width 73 height 27
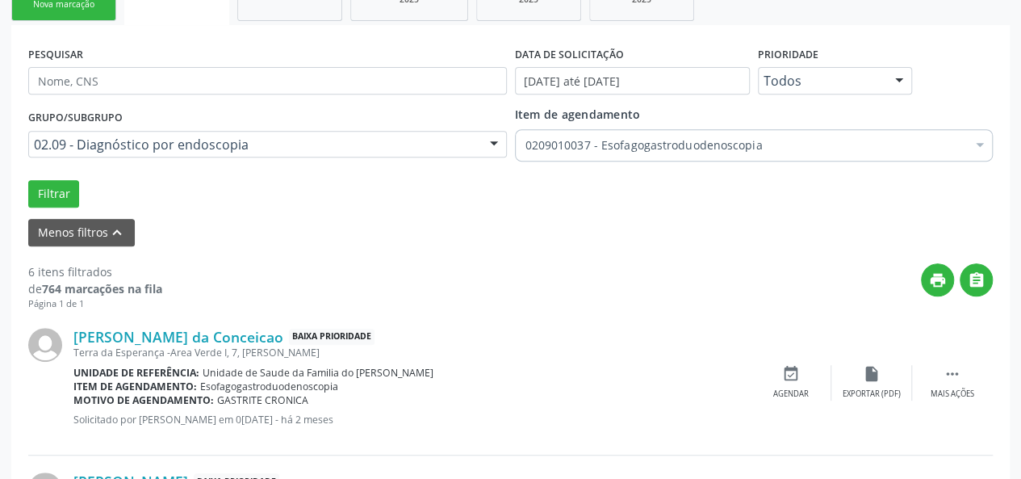
scroll to position [211, 0]
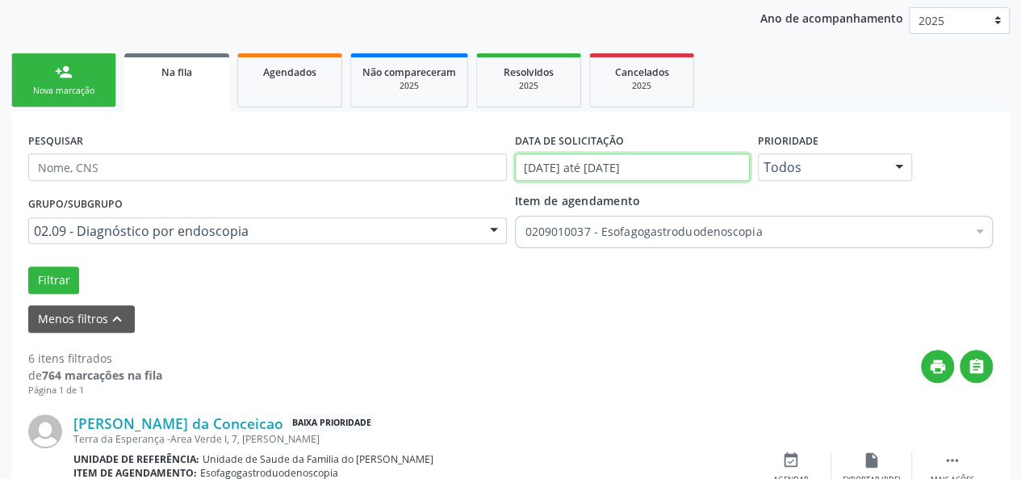
click at [649, 167] on input "[DATE] até [DATE]" at bounding box center [632, 166] width 235 height 27
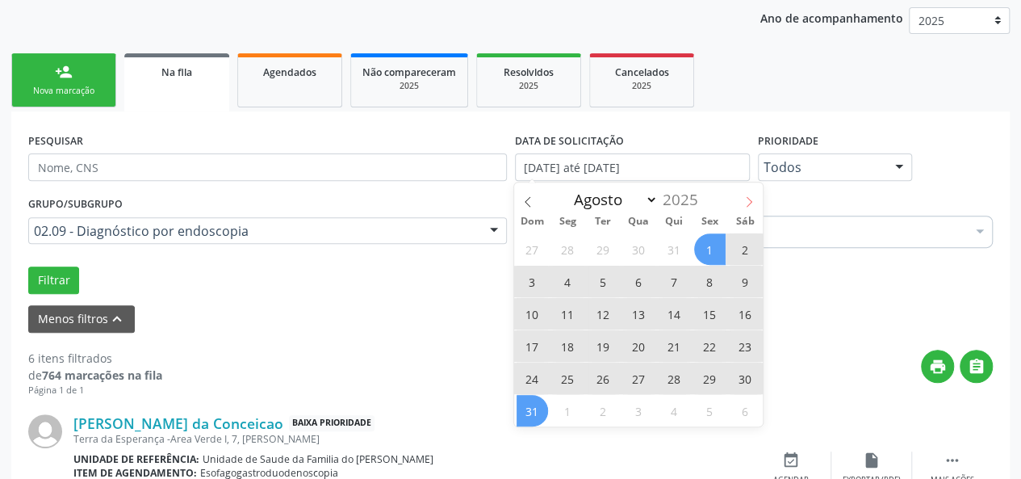
click at [746, 202] on icon at bounding box center [748, 201] width 11 height 11
select select "8"
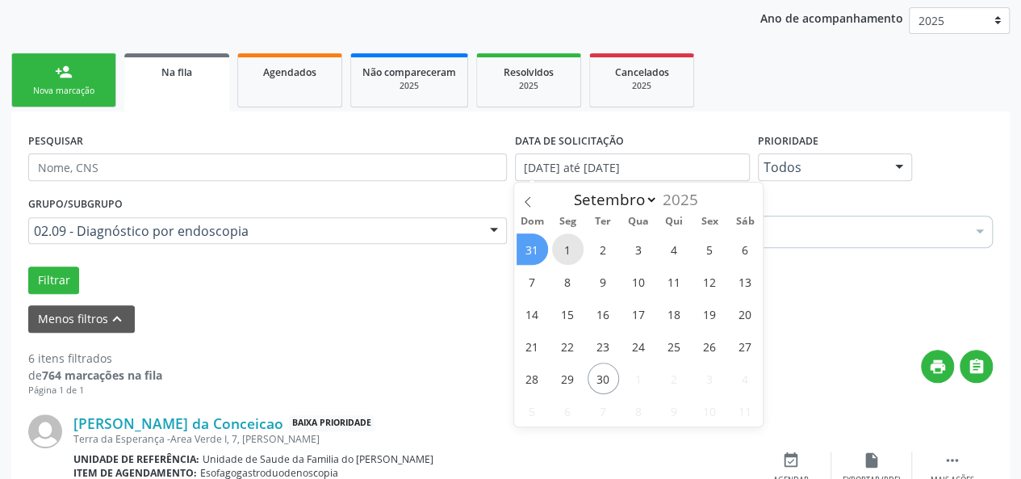
click at [576, 242] on span "1" at bounding box center [567, 248] width 31 height 31
type input "[DATE]"
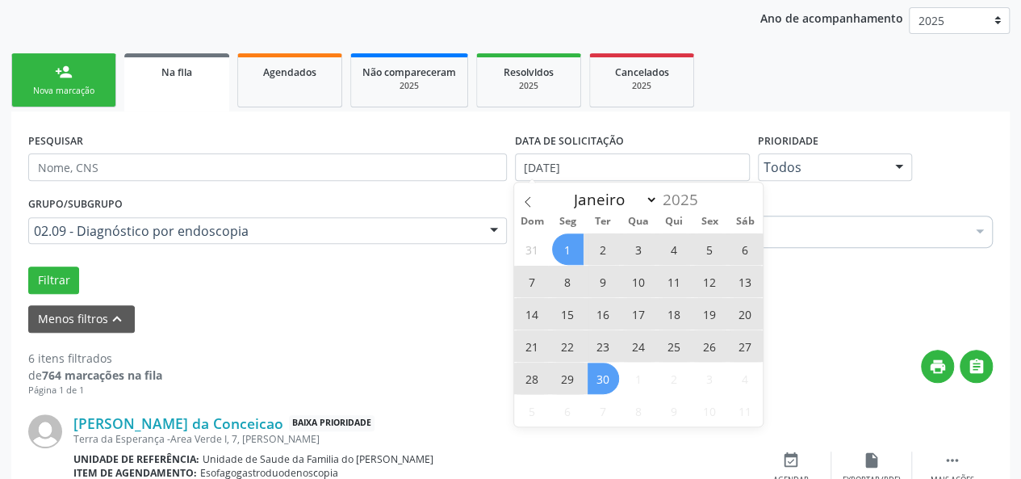
click at [596, 387] on span "30" at bounding box center [602, 377] width 31 height 31
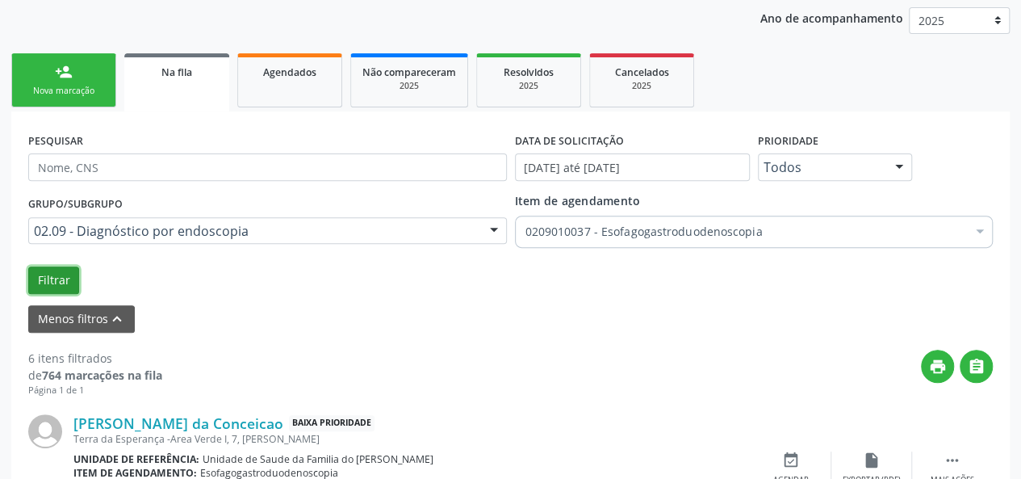
click at [55, 277] on button "Filtrar" at bounding box center [53, 279] width 51 height 27
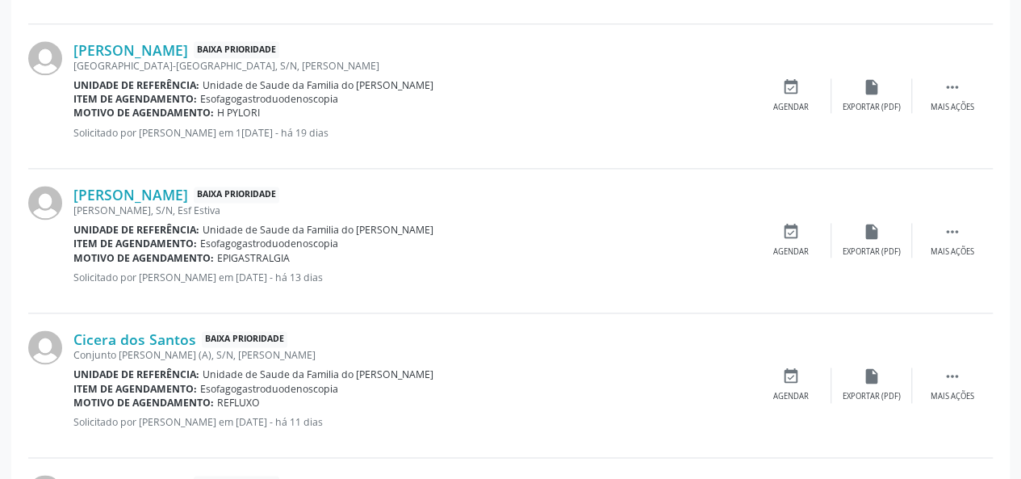
scroll to position [937, 0]
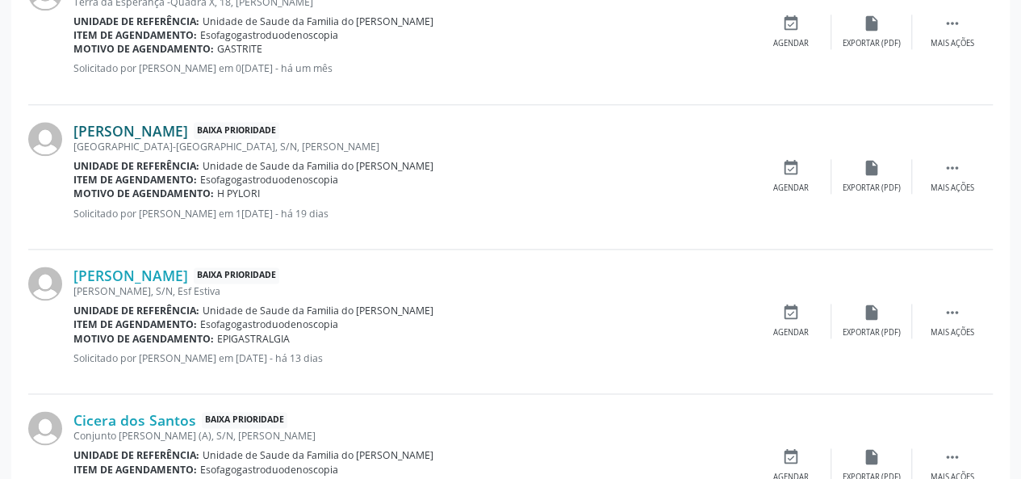
click at [173, 133] on link "[PERSON_NAME]" at bounding box center [130, 131] width 115 height 18
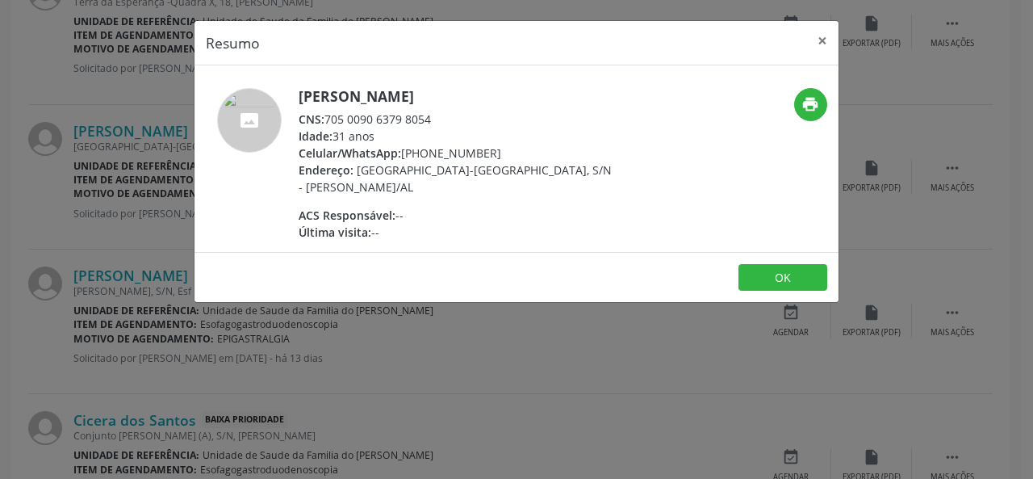
drag, startPoint x: 449, startPoint y: 122, endPoint x: 326, endPoint y: 121, distance: 122.7
click at [326, 121] on div "CNS: 705 0090 6379 8054" at bounding box center [456, 119] width 314 height 17
copy div "705 0090 6379 8054"
click at [819, 37] on button "×" at bounding box center [822, 41] width 32 height 40
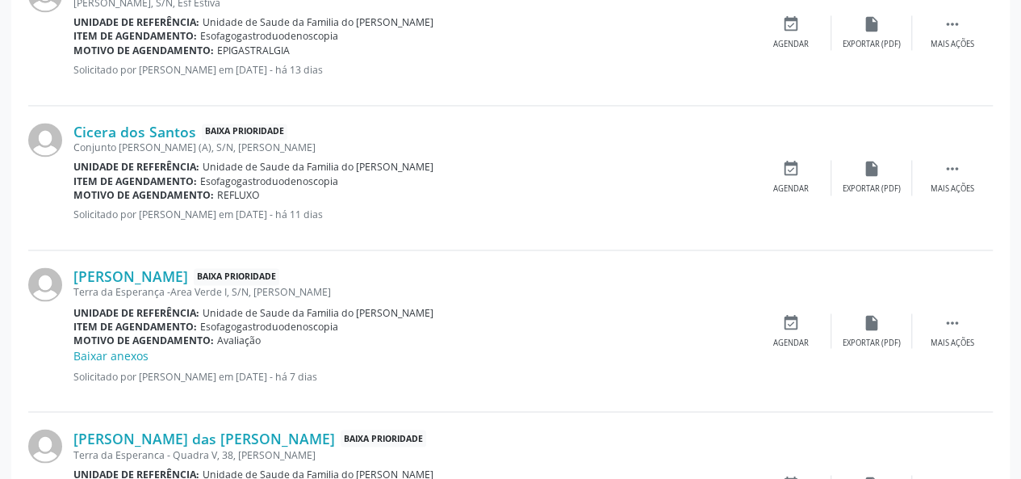
scroll to position [1260, 0]
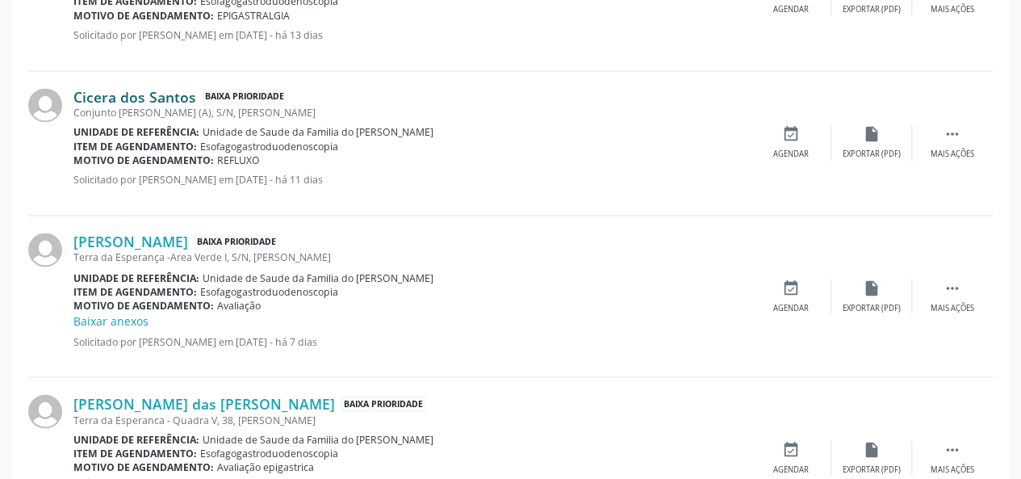
click at [148, 94] on link "Cicera dos Santos" at bounding box center [134, 97] width 123 height 18
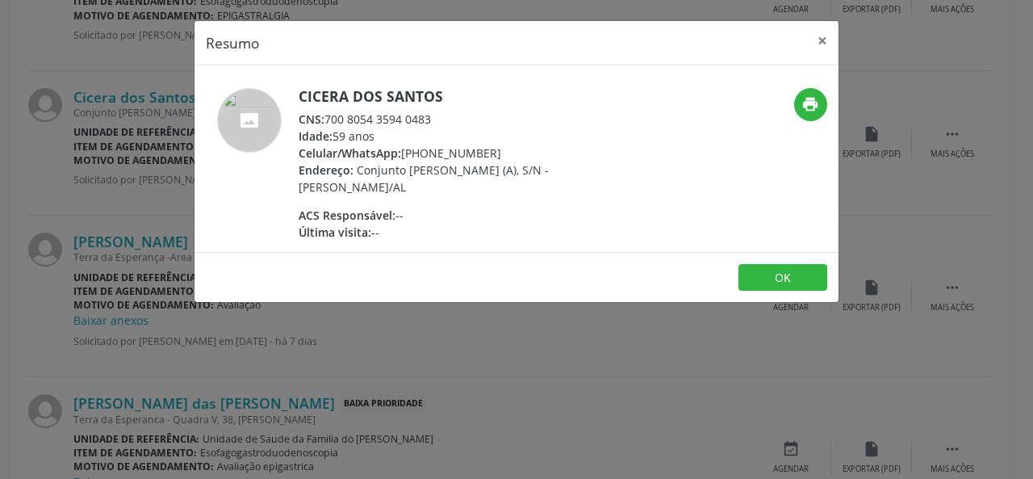
drag, startPoint x: 449, startPoint y: 115, endPoint x: 328, endPoint y: 121, distance: 121.2
click at [328, 121] on div "CNS: 700 8054 3594 0483" at bounding box center [456, 119] width 314 height 17
copy div "700 8054 3594 0483"
drag, startPoint x: 402, startPoint y: 122, endPoint x: 589, endPoint y: 99, distance: 188.6
click at [588, 99] on h5 "Cicera dos Santos" at bounding box center [456, 96] width 314 height 17
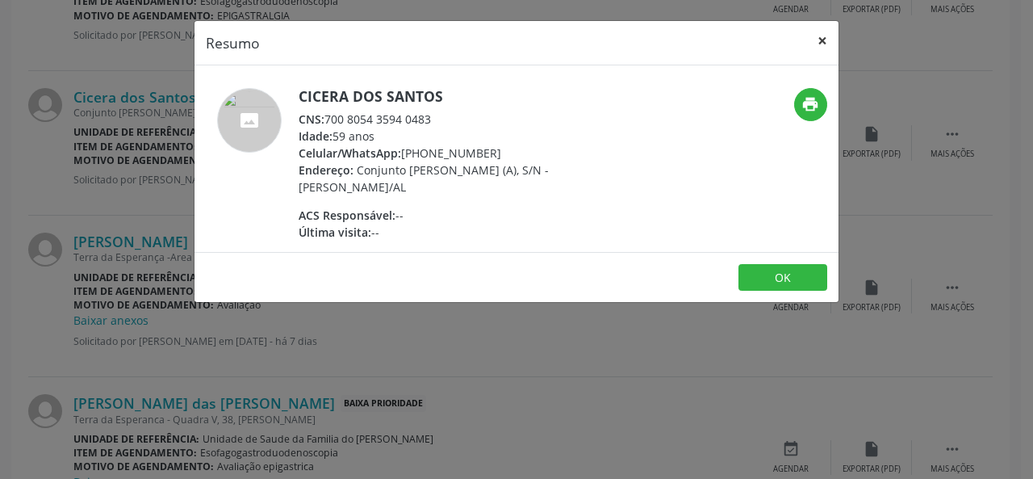
click at [825, 40] on button "×" at bounding box center [822, 41] width 32 height 40
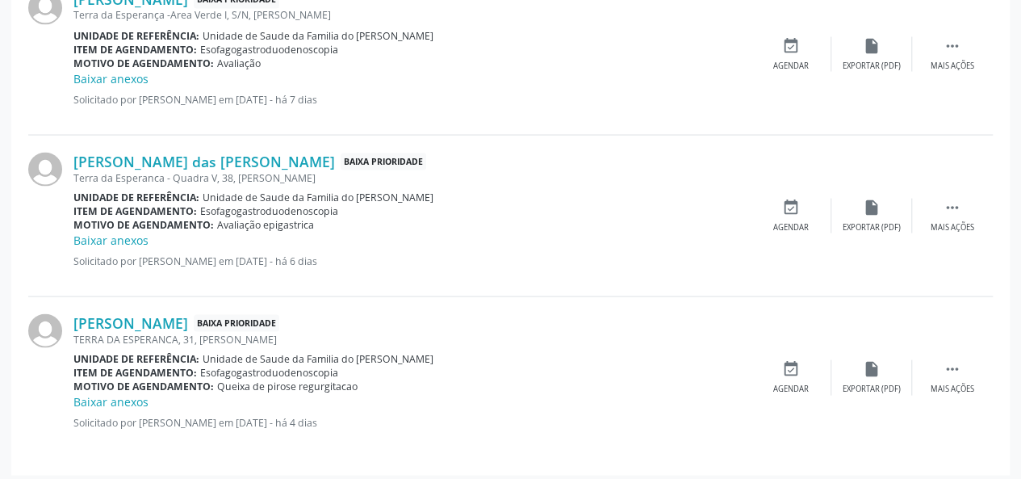
scroll to position [1504, 0]
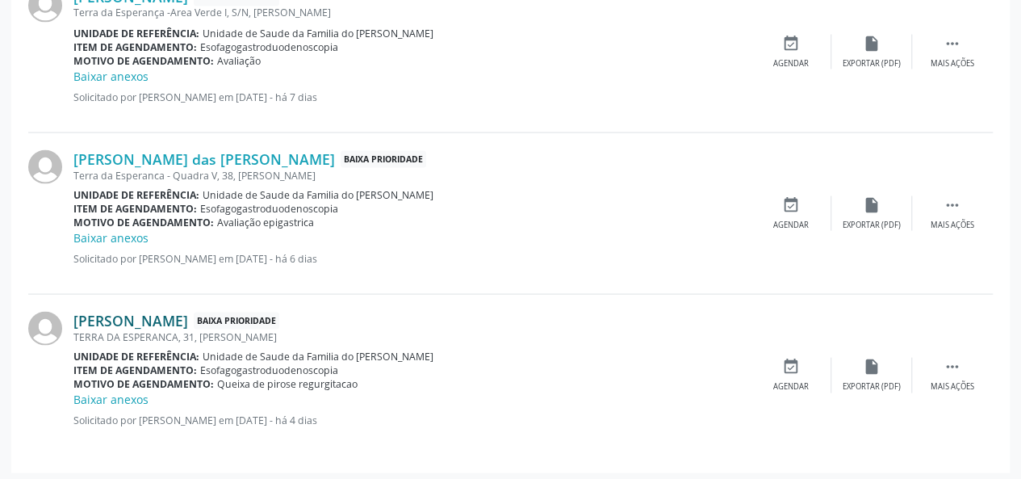
click at [153, 312] on link "[PERSON_NAME]" at bounding box center [130, 320] width 115 height 18
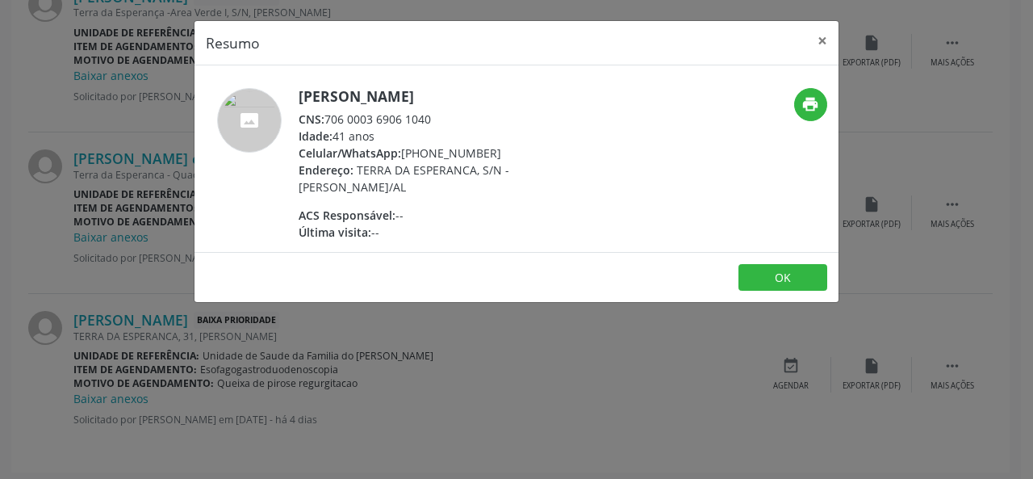
drag, startPoint x: 444, startPoint y: 107, endPoint x: 451, endPoint y: 133, distance: 27.6
click at [342, 123] on div "[PERSON_NAME] CNS: 706 0003 6906 1040 Idade: 41 anos Celular/WhatsApp: [PHONE_N…" at bounding box center [456, 164] width 314 height 153
click at [457, 133] on div "Idade: 41 anos" at bounding box center [456, 136] width 314 height 17
drag, startPoint x: 449, startPoint y: 124, endPoint x: 329, endPoint y: 123, distance: 119.4
click at [329, 123] on div "CNS: 706 0003 6906 1040" at bounding box center [456, 119] width 314 height 17
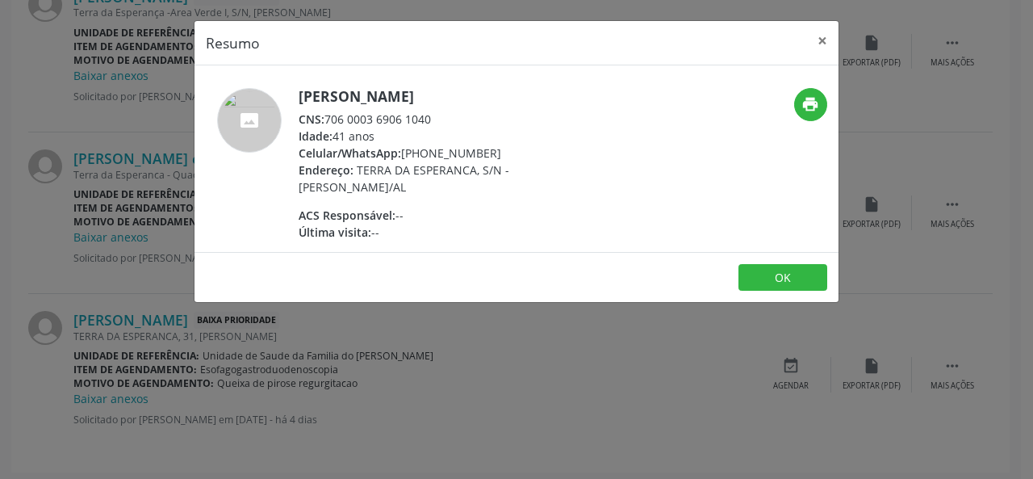
copy div "706 0003 6906 1040"
click at [824, 41] on button "×" at bounding box center [822, 41] width 32 height 40
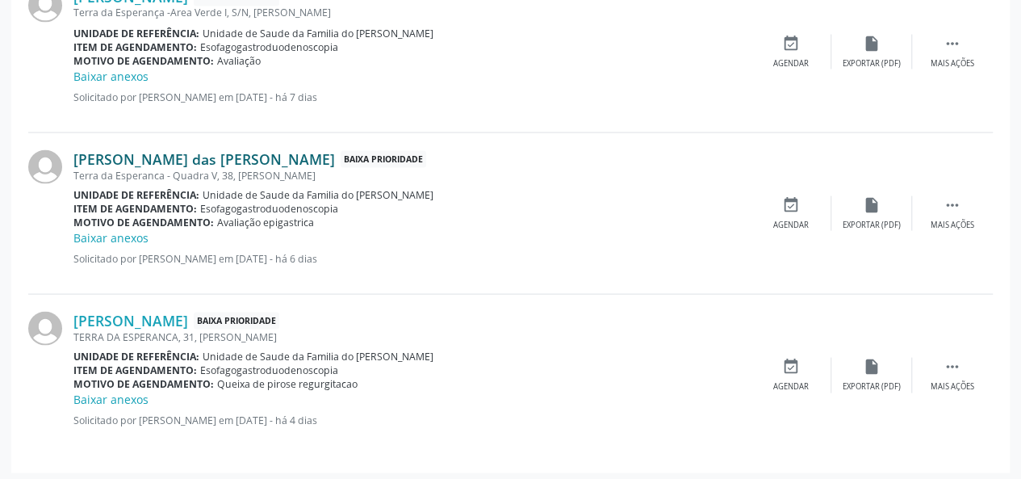
click at [178, 157] on link "[PERSON_NAME] das [PERSON_NAME]" at bounding box center [203, 158] width 261 height 18
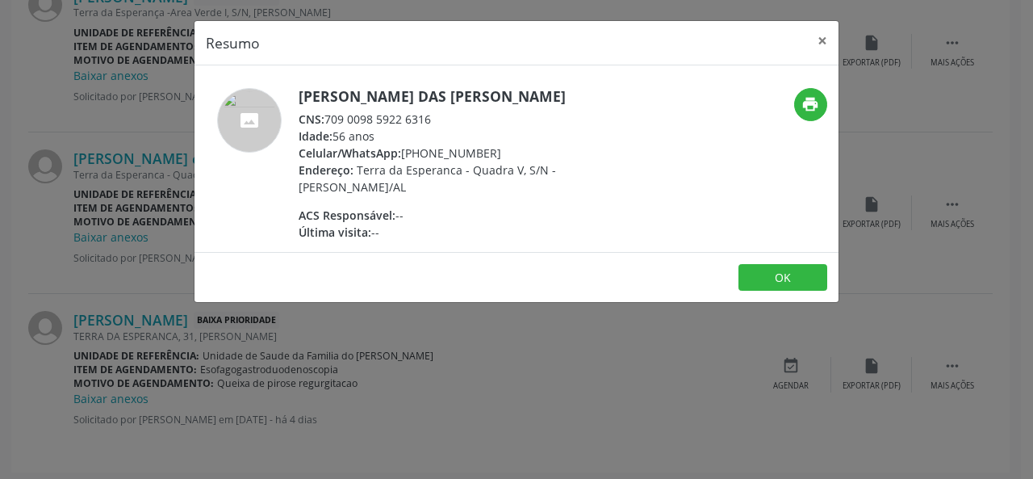
drag, startPoint x: 445, startPoint y: 115, endPoint x: 324, endPoint y: 123, distance: 121.3
click at [324, 123] on div "CNS: 709 0098 5922 6316" at bounding box center [456, 119] width 314 height 17
copy div "709 0098 5922 6316"
click at [818, 40] on button "×" at bounding box center [822, 41] width 32 height 40
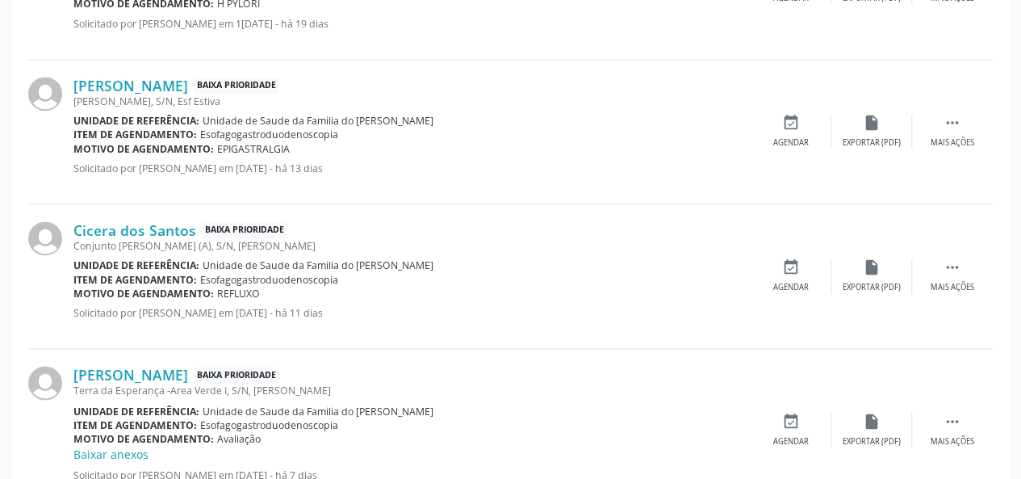
scroll to position [1020, 0]
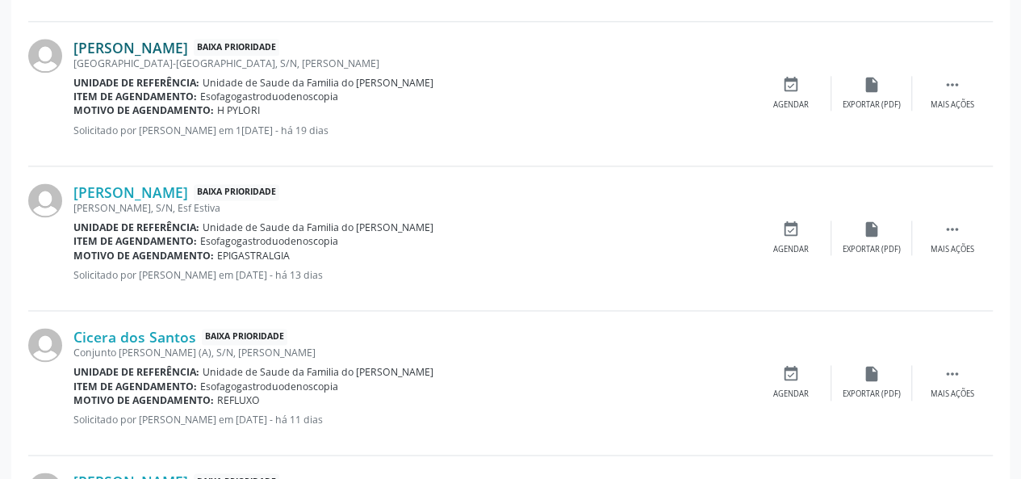
click at [169, 41] on link "[PERSON_NAME]" at bounding box center [130, 48] width 115 height 18
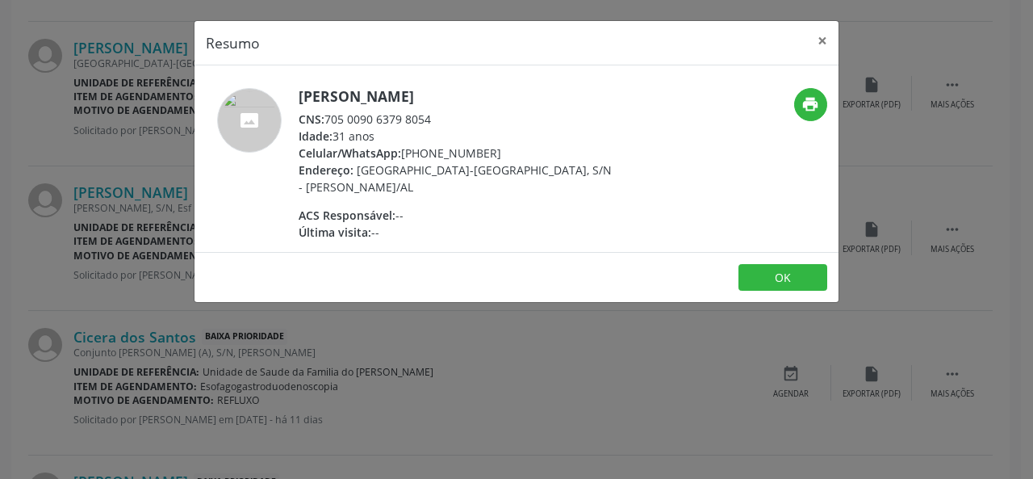
drag, startPoint x: 460, startPoint y: 120, endPoint x: 325, endPoint y: 119, distance: 134.8
click at [325, 119] on div "CNS: 705 0090 6379 8054" at bounding box center [456, 119] width 314 height 17
copy div "705 0090 6379 8054"
click at [827, 38] on button "×" at bounding box center [822, 41] width 32 height 40
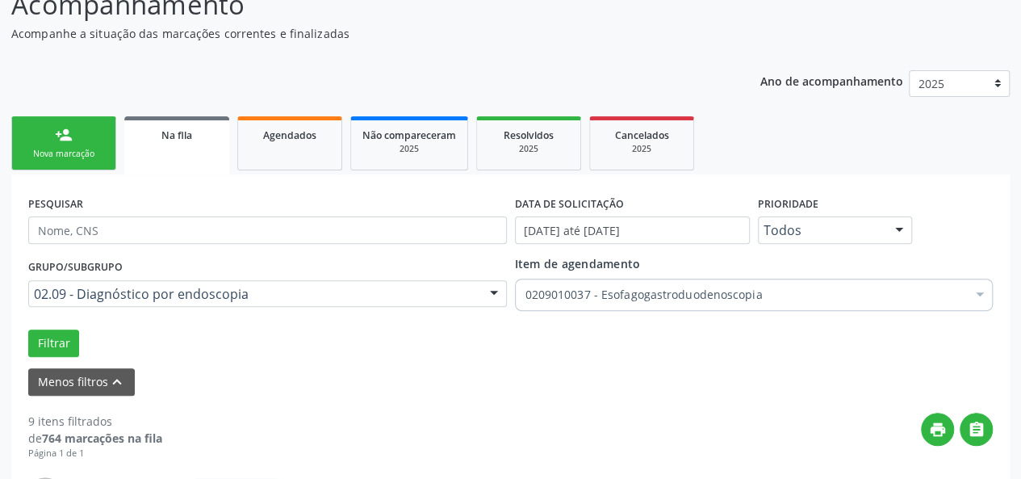
scroll to position [132, 0]
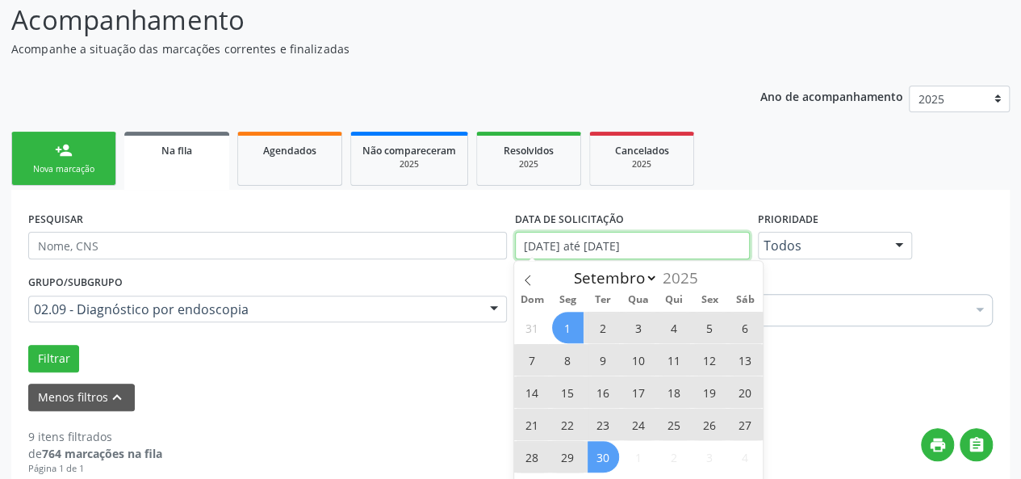
click at [630, 241] on input "[DATE] até [DATE]" at bounding box center [632, 245] width 235 height 27
click at [536, 278] on span at bounding box center [527, 274] width 27 height 27
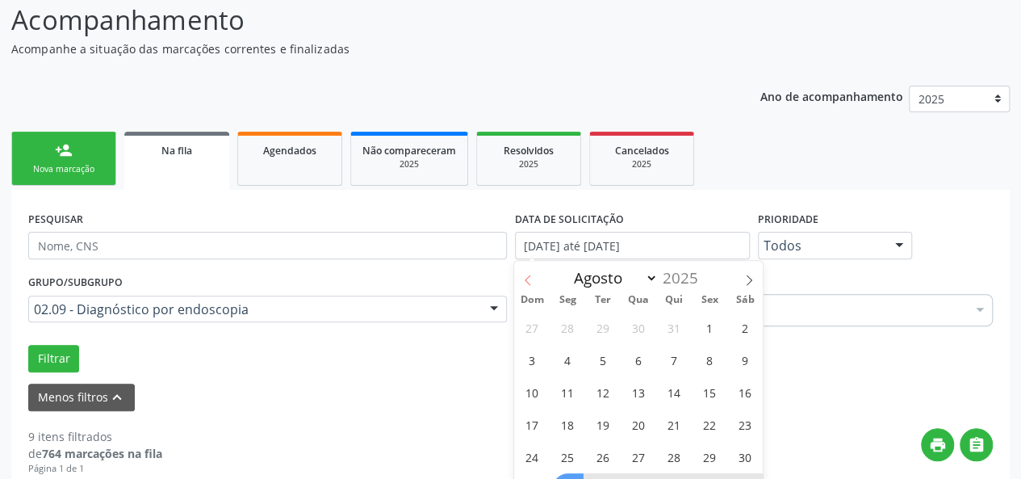
click at [535, 277] on span at bounding box center [527, 274] width 27 height 27
select select "6"
click at [639, 361] on span "9" at bounding box center [638, 359] width 31 height 31
type input "[DATE]"
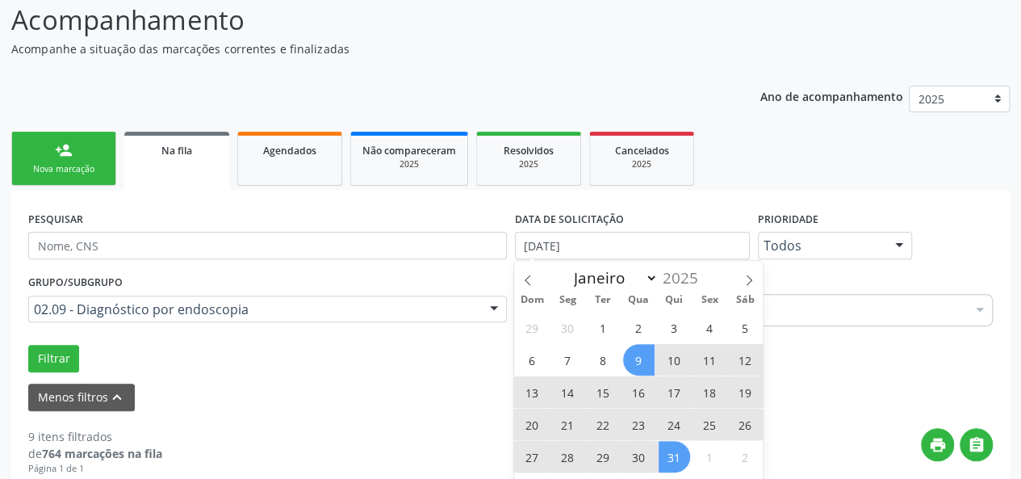
click at [671, 454] on span "31" at bounding box center [674, 456] width 31 height 31
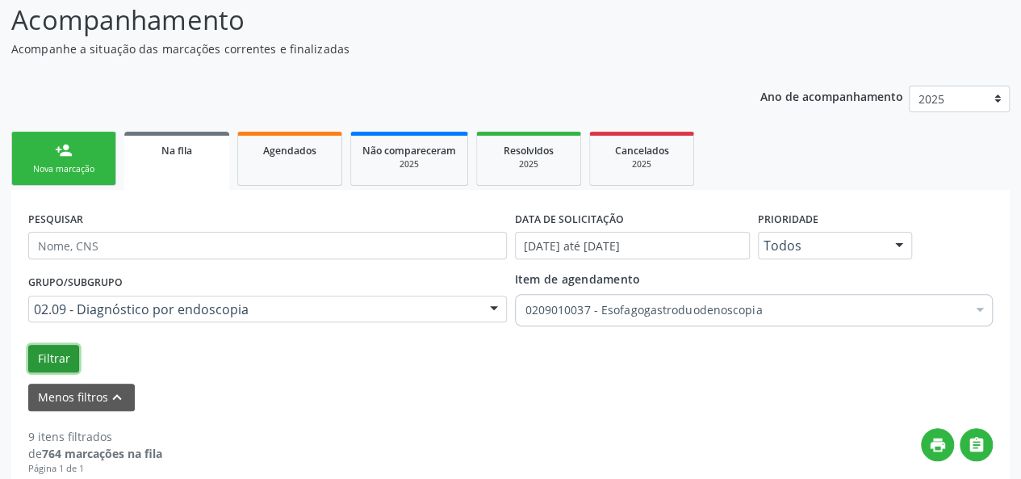
click at [63, 354] on button "Filtrar" at bounding box center [53, 358] width 51 height 27
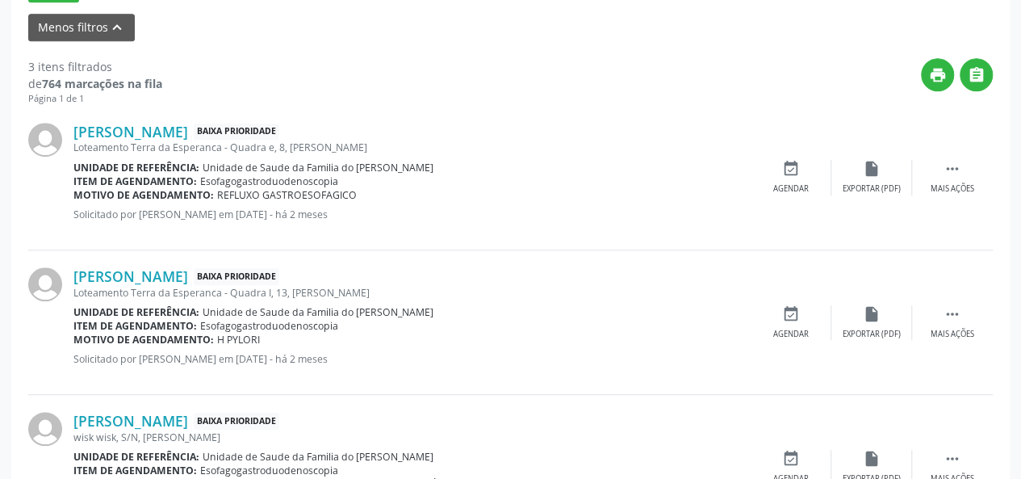
scroll to position [536, 0]
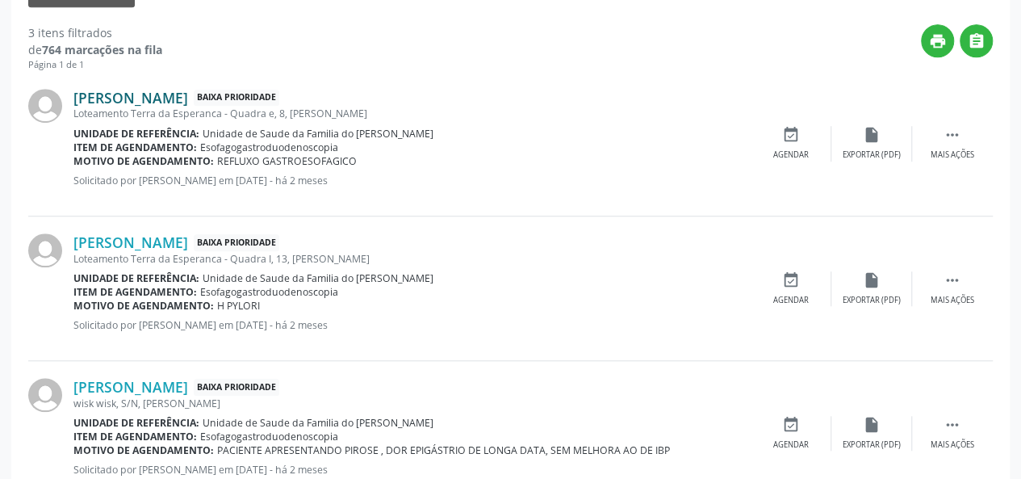
click at [157, 91] on link "[PERSON_NAME]" at bounding box center [130, 98] width 115 height 18
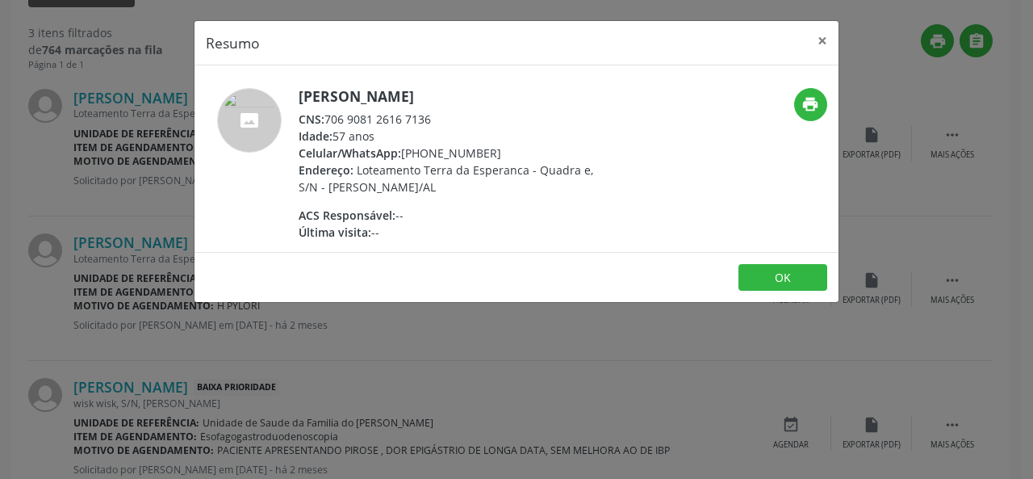
drag, startPoint x: 442, startPoint y: 117, endPoint x: 326, endPoint y: 119, distance: 116.2
click at [326, 119] on div "CNS: 706 9081 2616 7136" at bounding box center [456, 119] width 314 height 17
copy div "706 9081 2616 7136"
click at [818, 43] on button "×" at bounding box center [822, 41] width 32 height 40
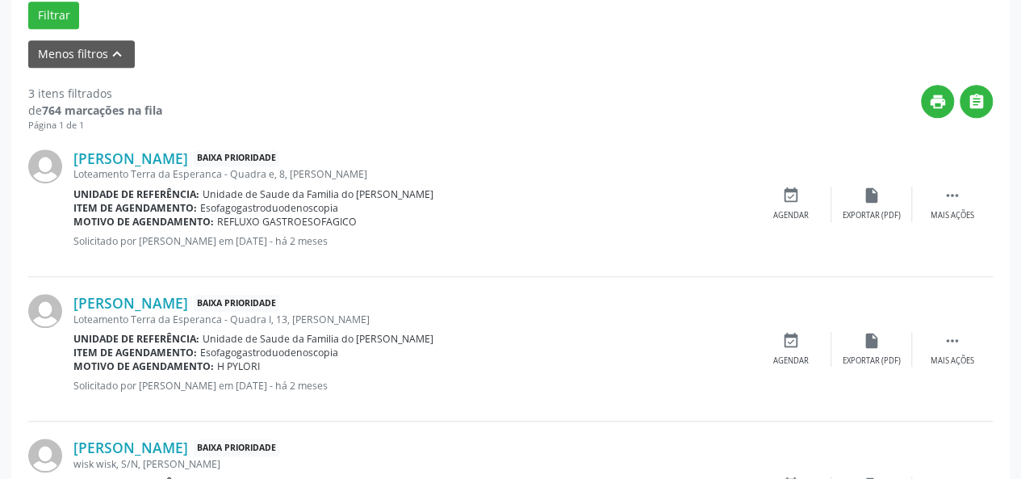
scroll to position [587, 0]
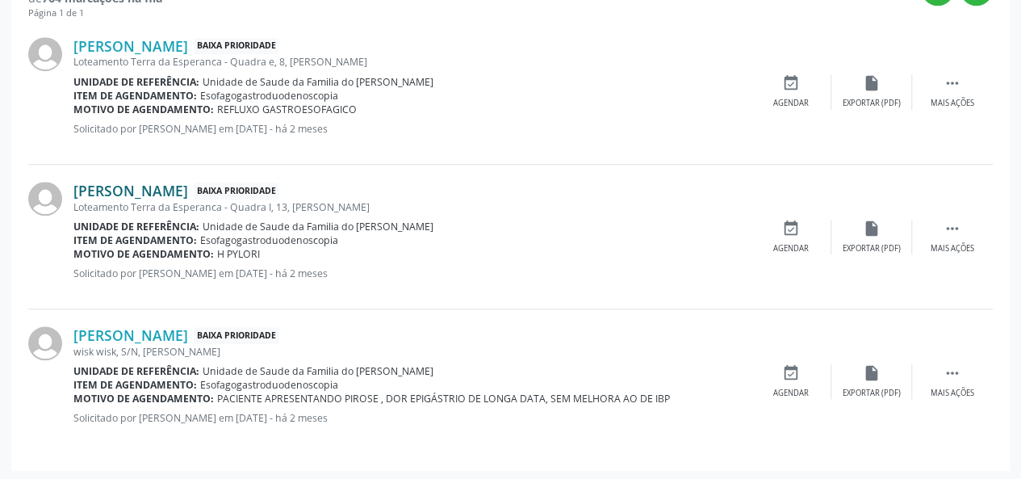
click at [182, 195] on link "[PERSON_NAME]" at bounding box center [130, 191] width 115 height 18
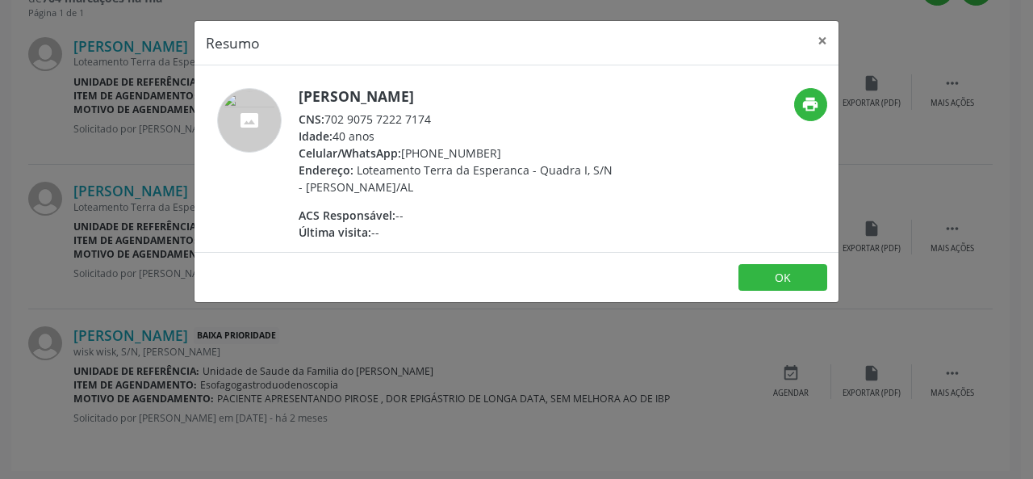
drag, startPoint x: 439, startPoint y: 122, endPoint x: 324, endPoint y: 125, distance: 115.4
click at [324, 125] on div "CNS: 702 9075 7222 7174" at bounding box center [456, 119] width 314 height 17
copy div "702 9075 7222 7174"
click at [815, 40] on button "×" at bounding box center [822, 41] width 32 height 40
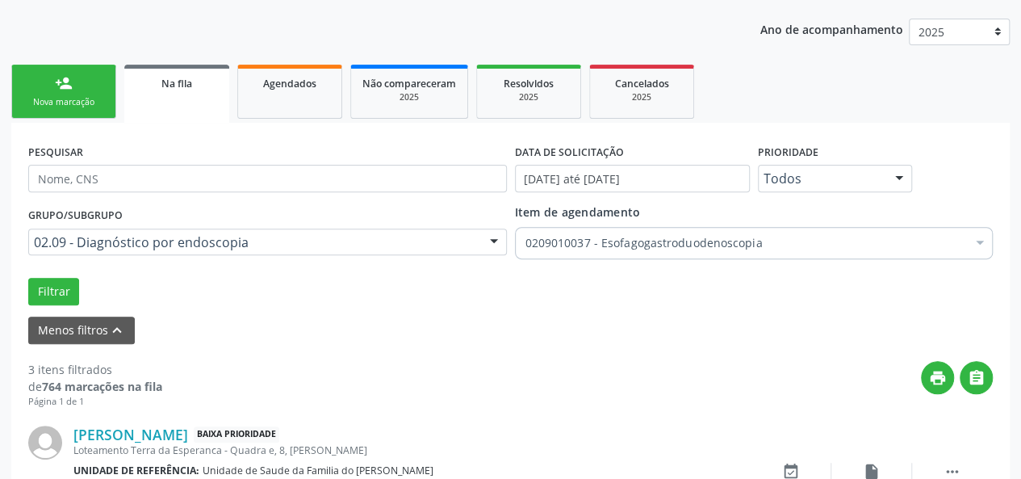
scroll to position [184, 0]
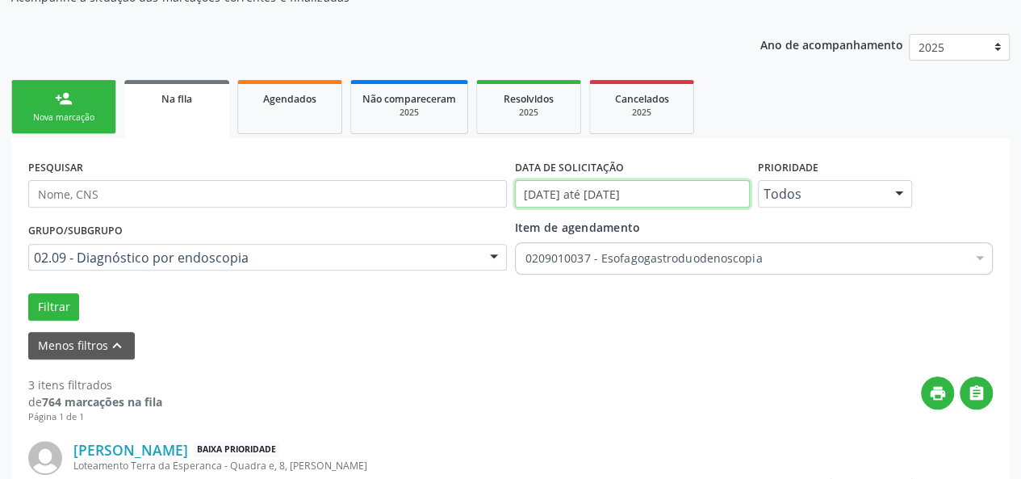
click at [615, 188] on input "[DATE] até [DATE]" at bounding box center [632, 193] width 235 height 27
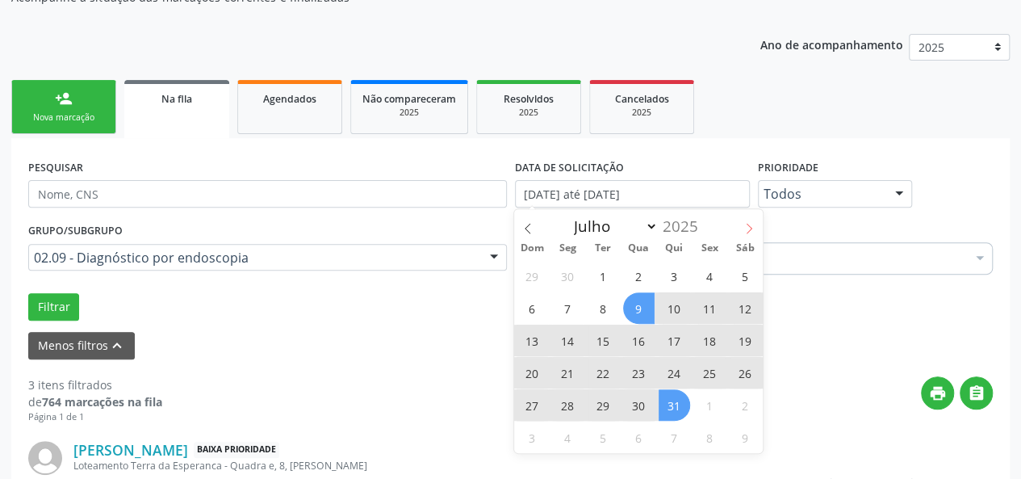
click at [747, 230] on icon at bounding box center [748, 228] width 11 height 11
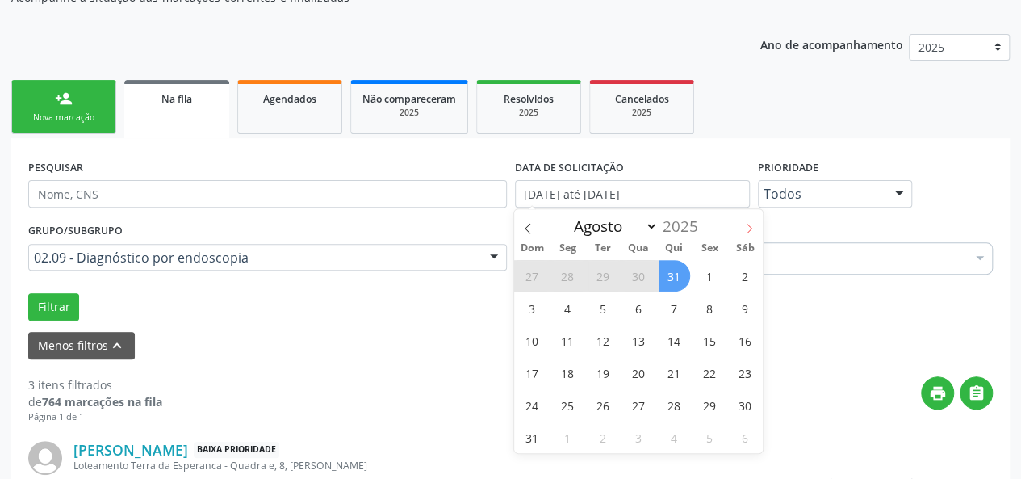
click at [747, 230] on icon at bounding box center [748, 228] width 11 height 11
select select "8"
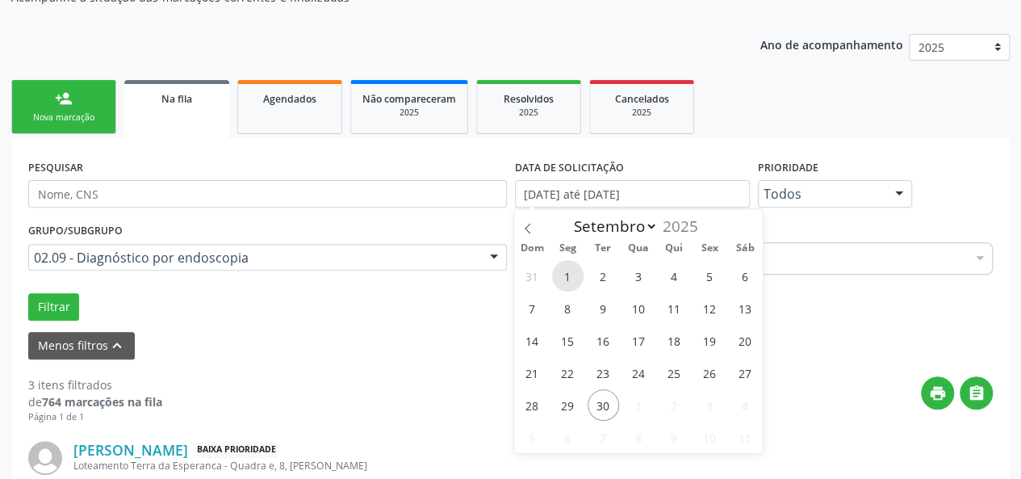
click at [579, 278] on span "1" at bounding box center [567, 275] width 31 height 31
type input "[DATE]"
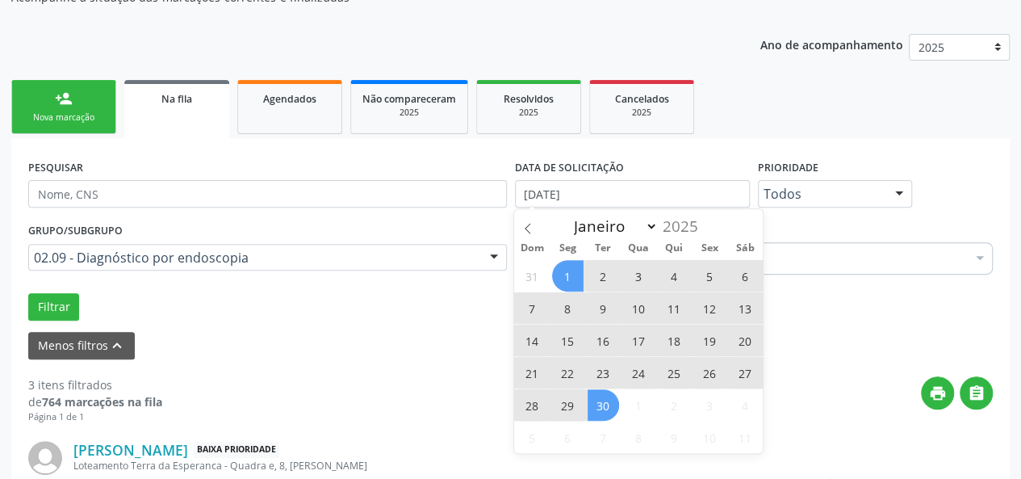
click at [594, 403] on span "30" at bounding box center [602, 404] width 31 height 31
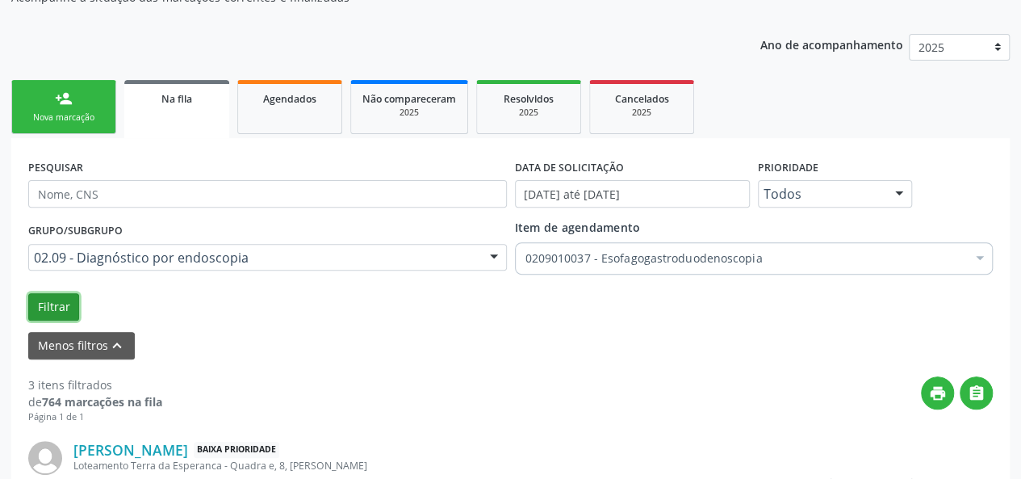
click at [52, 300] on button "Filtrar" at bounding box center [53, 306] width 51 height 27
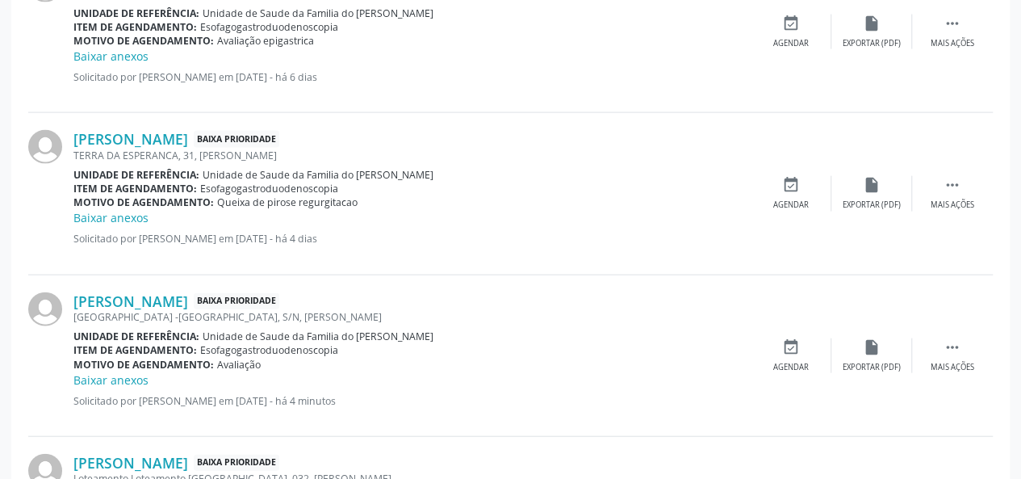
scroll to position [1827, 0]
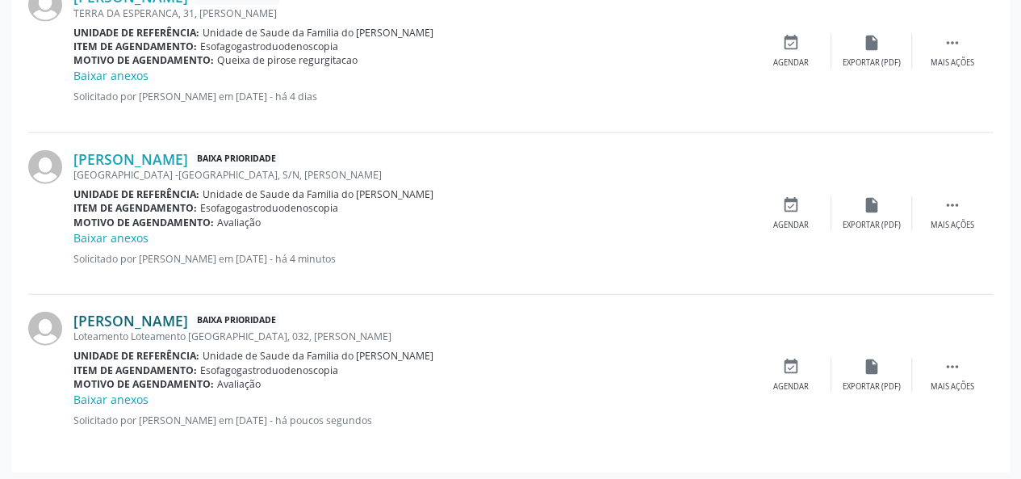
click at [188, 317] on link "[PERSON_NAME]" at bounding box center [130, 321] width 115 height 18
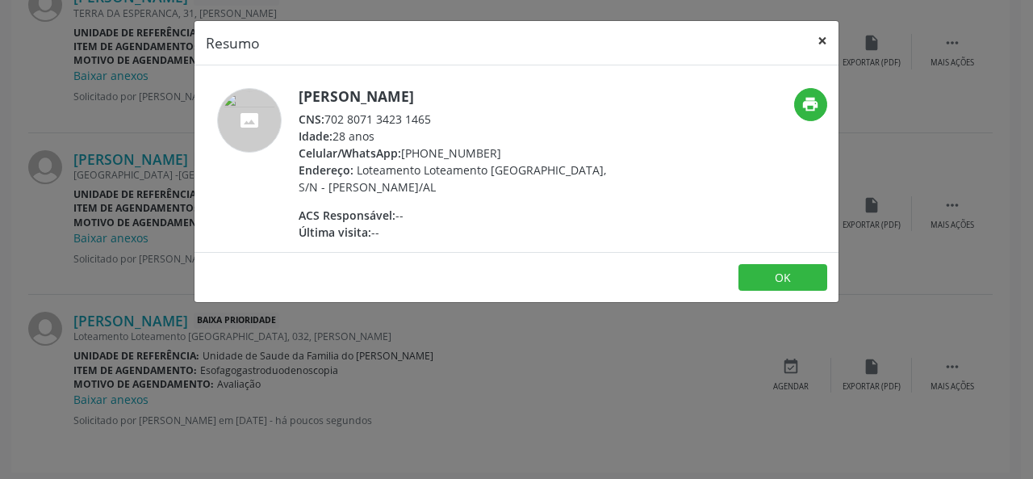
click at [823, 38] on button "×" at bounding box center [822, 41] width 32 height 40
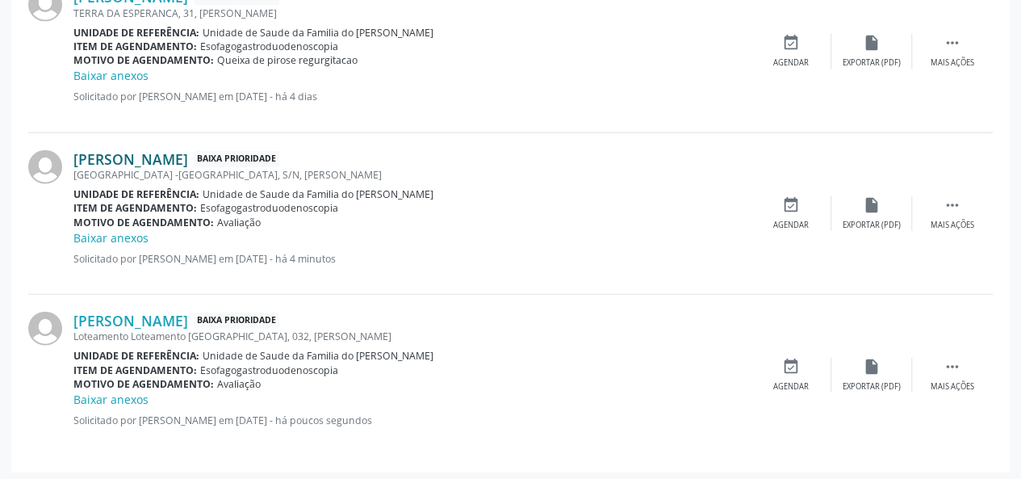
click at [188, 161] on link "[PERSON_NAME]" at bounding box center [130, 159] width 115 height 18
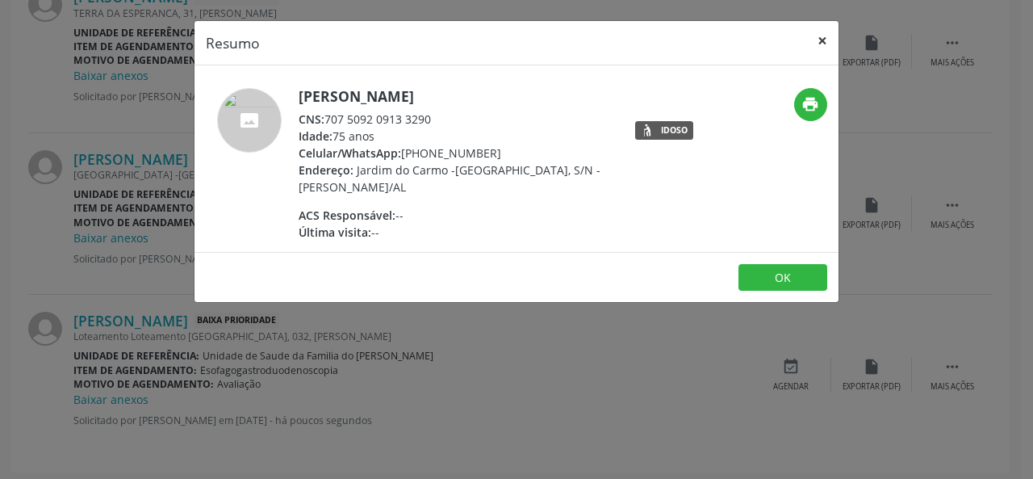
click at [825, 46] on button "×" at bounding box center [822, 41] width 32 height 40
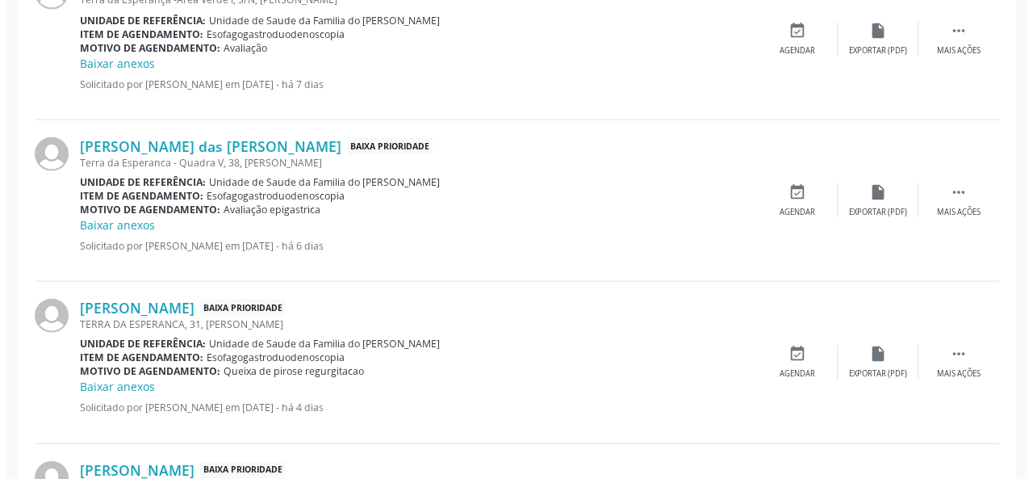
scroll to position [1424, 0]
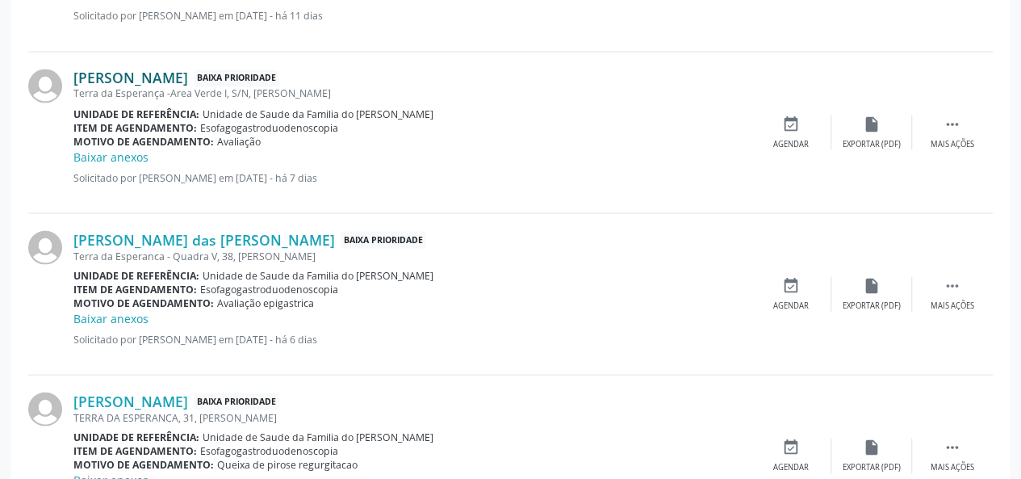
click at [163, 79] on link "[PERSON_NAME]" at bounding box center [130, 78] width 115 height 18
